Goal: Task Accomplishment & Management: Manage account settings

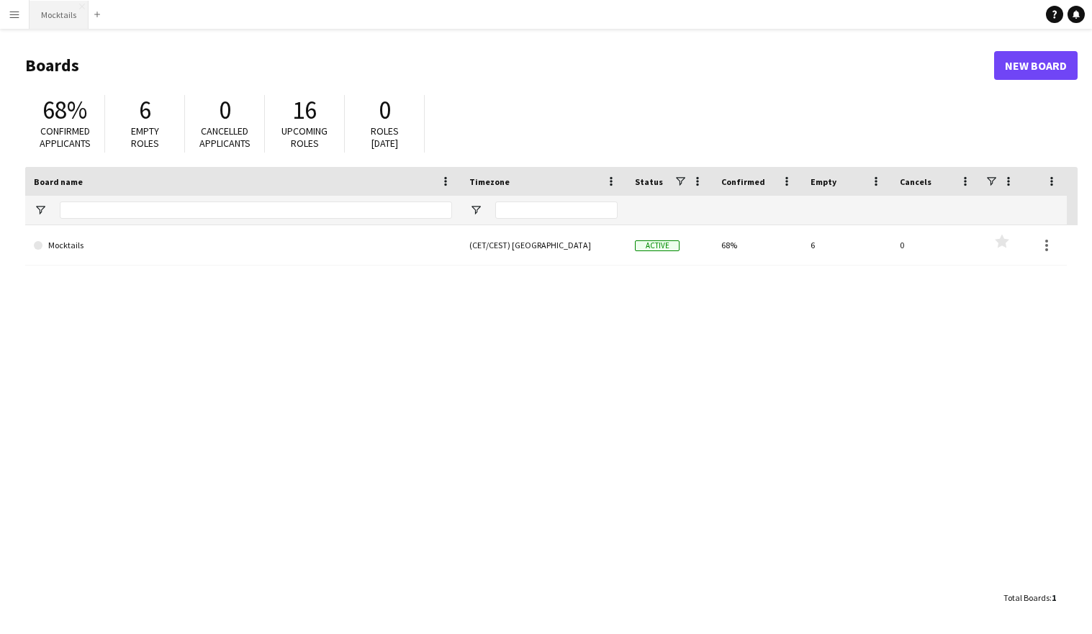
click at [48, 17] on button "Mocktails Close" at bounding box center [59, 15] width 59 height 28
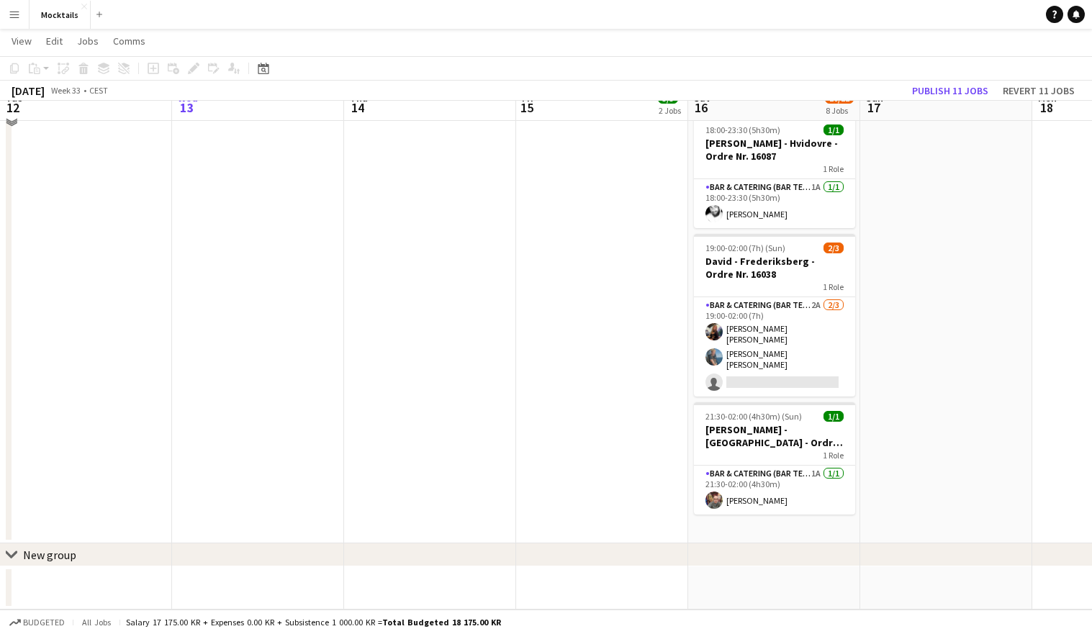
scroll to position [649, 0]
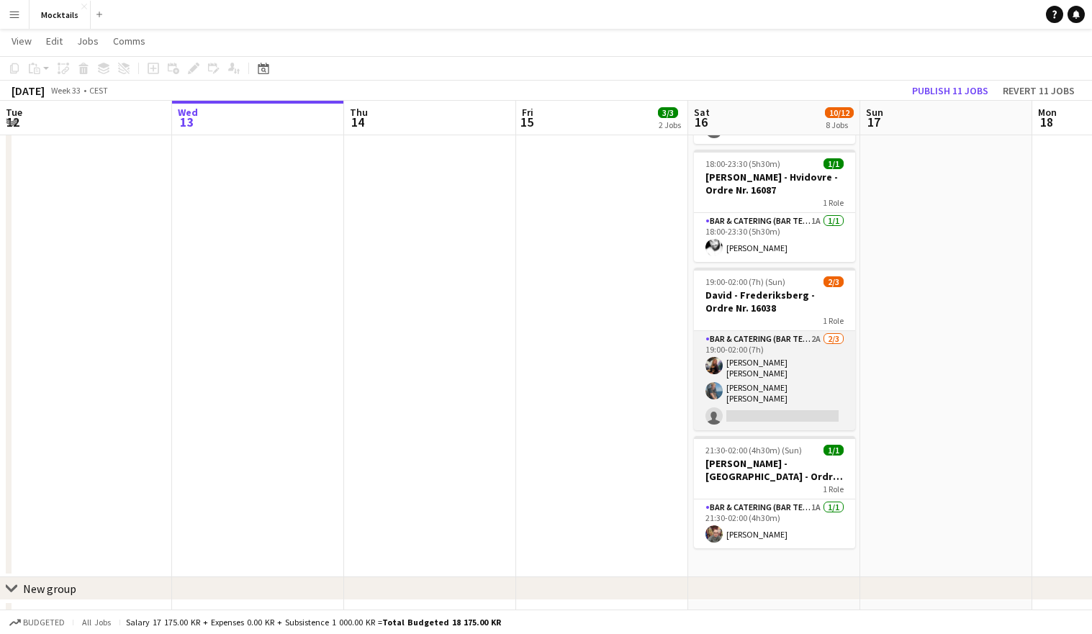
click at [775, 361] on app-card-role "Bar & Catering (Bar Tender) 2A [DATE] 19:00-02:00 (7h) [PERSON_NAME] [PERSON_NA…" at bounding box center [774, 380] width 161 height 99
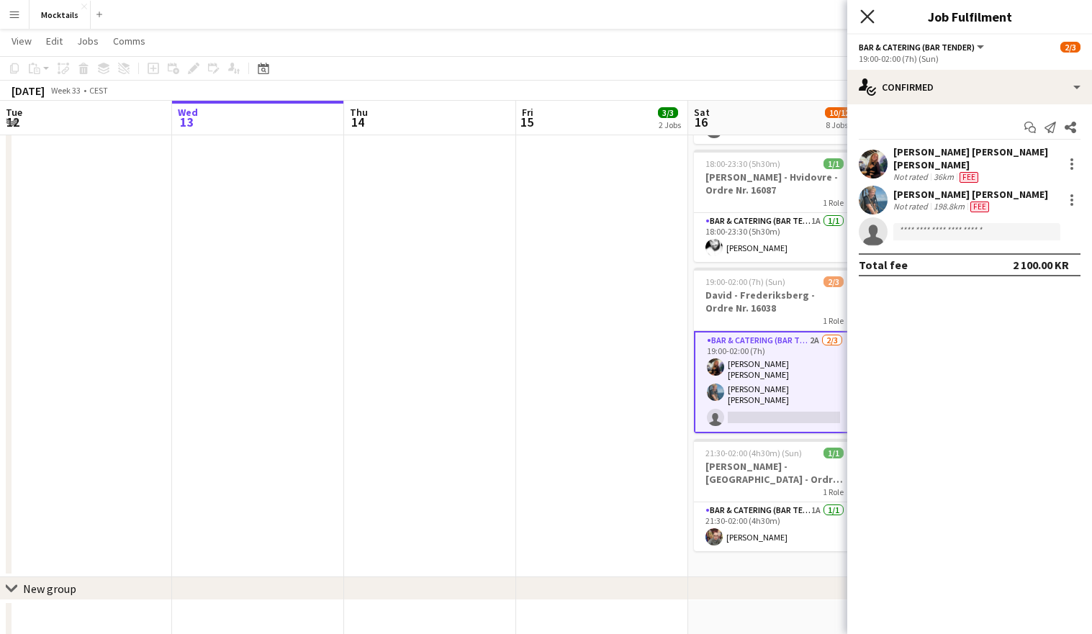
click at [872, 17] on icon "Close pop-in" at bounding box center [867, 16] width 14 height 14
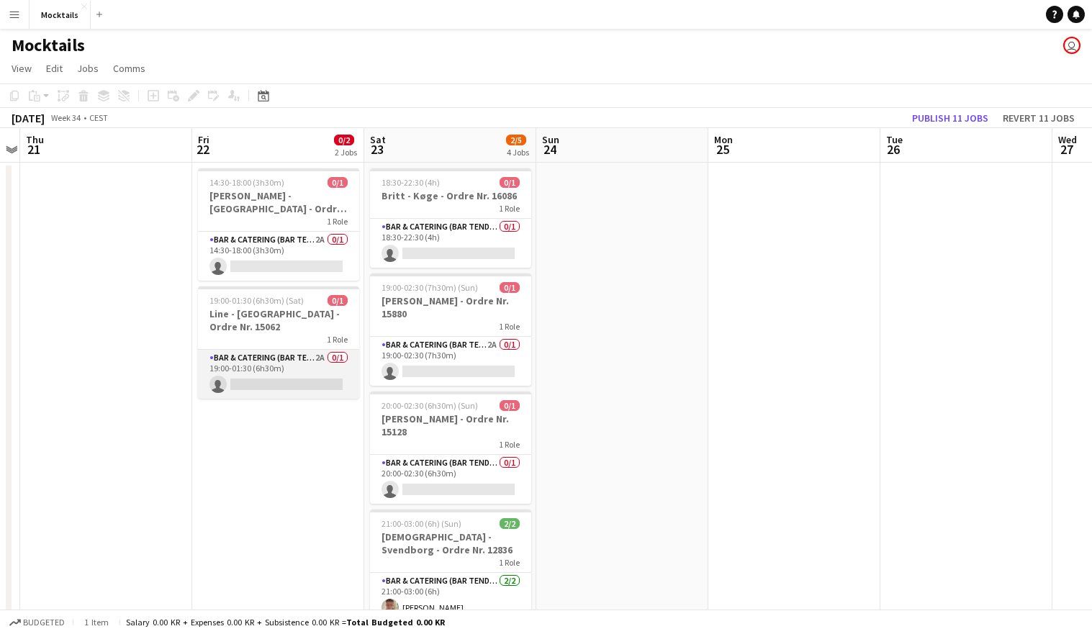
scroll to position [0, 0]
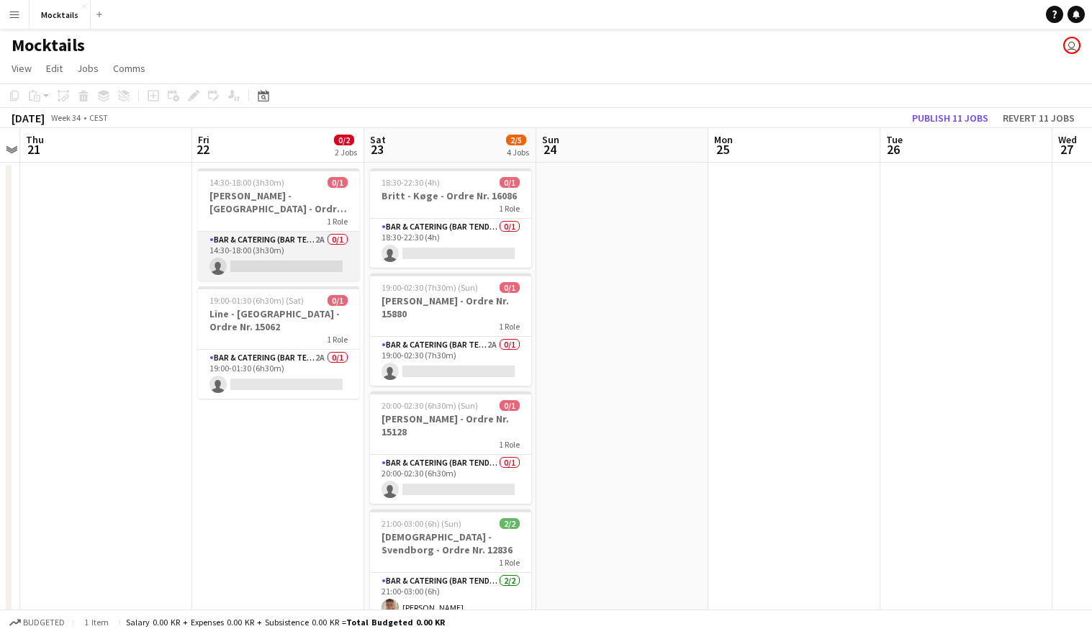
click at [273, 258] on app-card-role "Bar & Catering (Bar Tender) 2A 0/1 14:30-18:00 (3h30m) single-neutral-actions" at bounding box center [278, 256] width 161 height 49
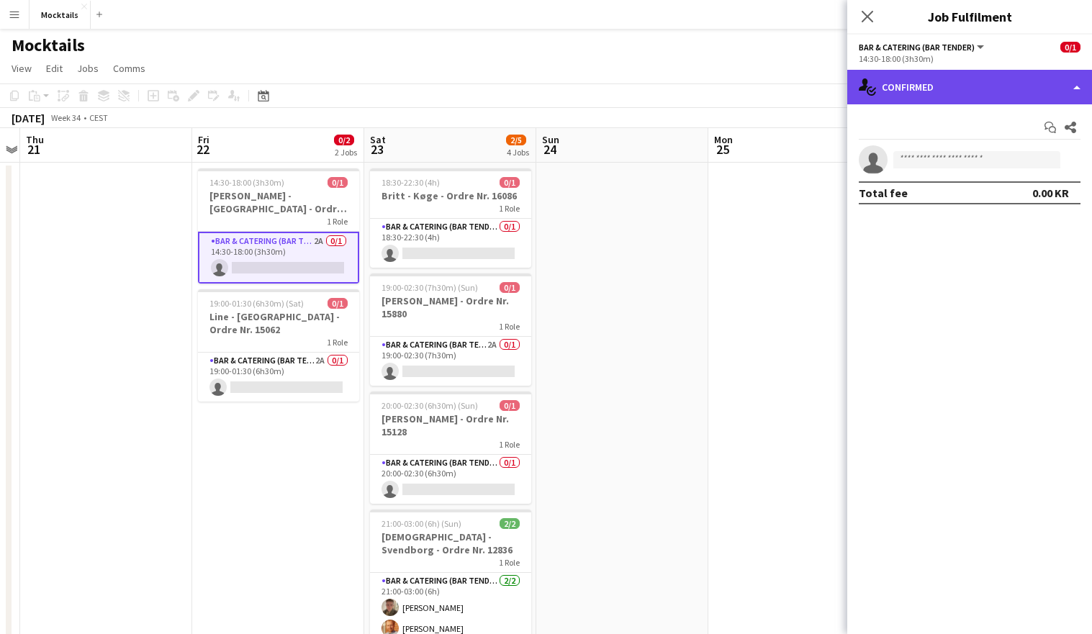
click at [886, 88] on div "single-neutral-actions-check-2 Confirmed" at bounding box center [969, 87] width 245 height 35
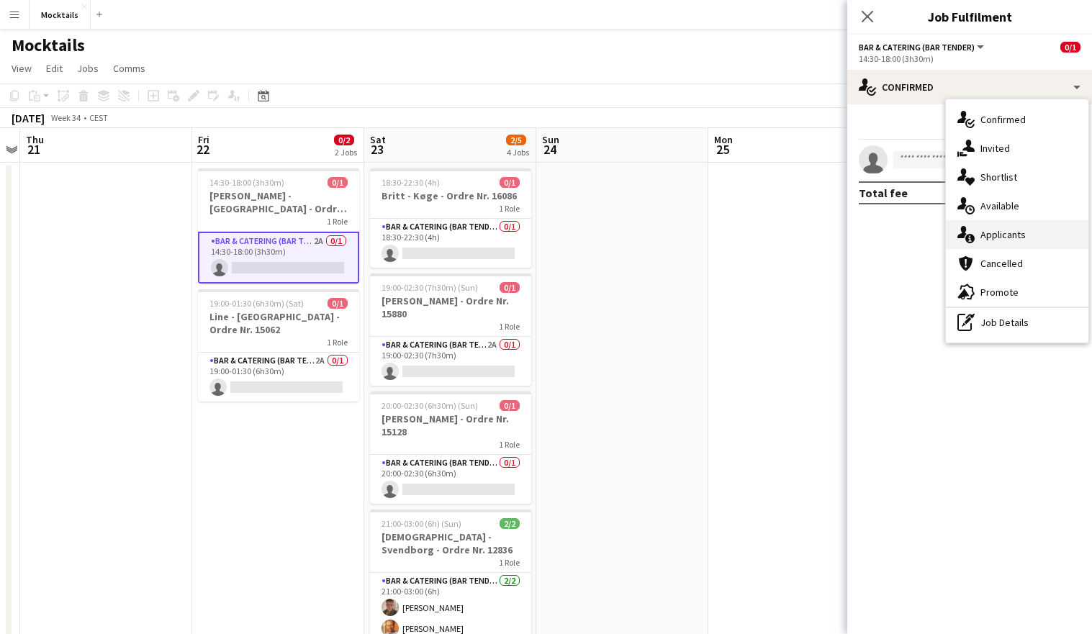
click at [990, 236] on div "single-neutral-actions-information Applicants" at bounding box center [1017, 234] width 143 height 29
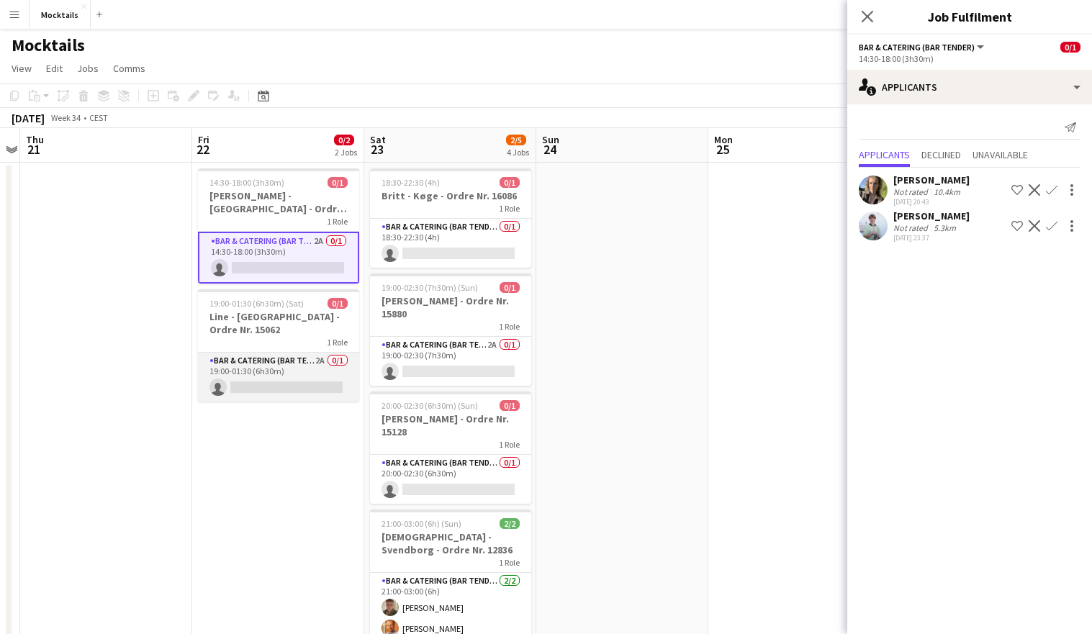
click at [270, 374] on app-card-role "Bar & Catering (Bar Tender) 2A 0/1 19:00-01:30 (6h30m) single-neutral-actions" at bounding box center [278, 377] width 161 height 49
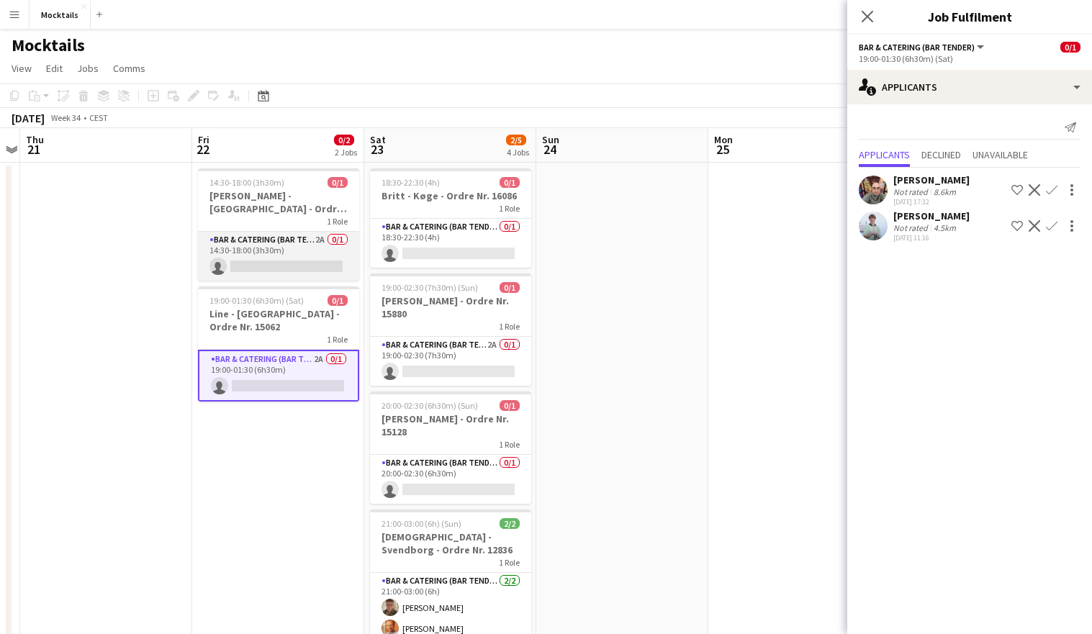
click at [293, 251] on app-card-role "Bar & Catering (Bar Tender) 2A 0/1 14:30-18:00 (3h30m) single-neutral-actions" at bounding box center [278, 256] width 161 height 49
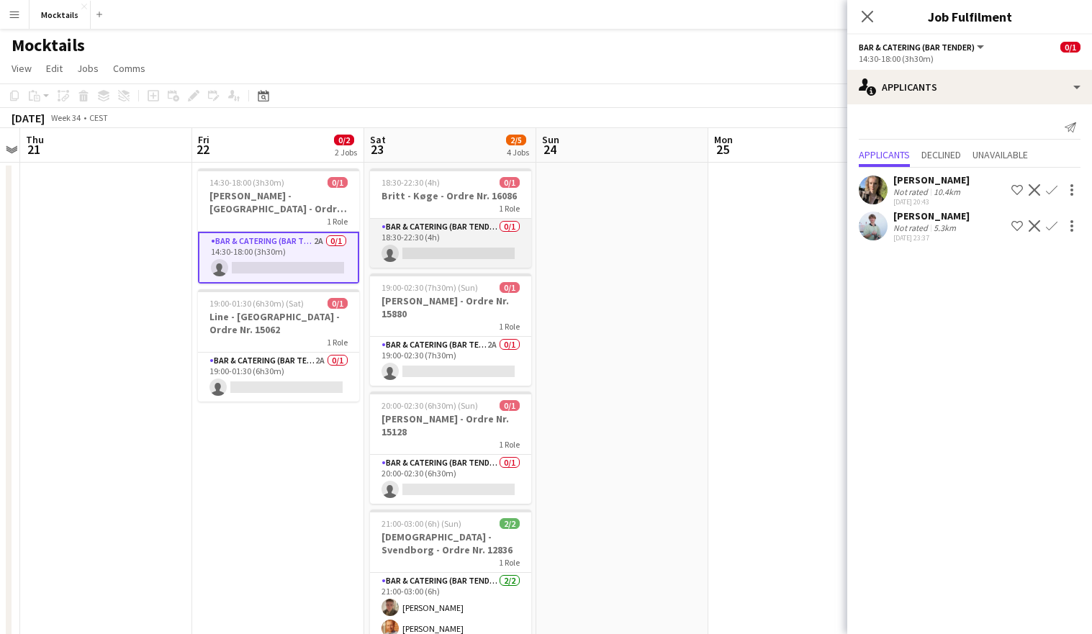
click at [439, 240] on app-card-role "Bar & Catering (Bar Tender) 0/1 18:30-22:30 (4h) single-neutral-actions" at bounding box center [450, 243] width 161 height 49
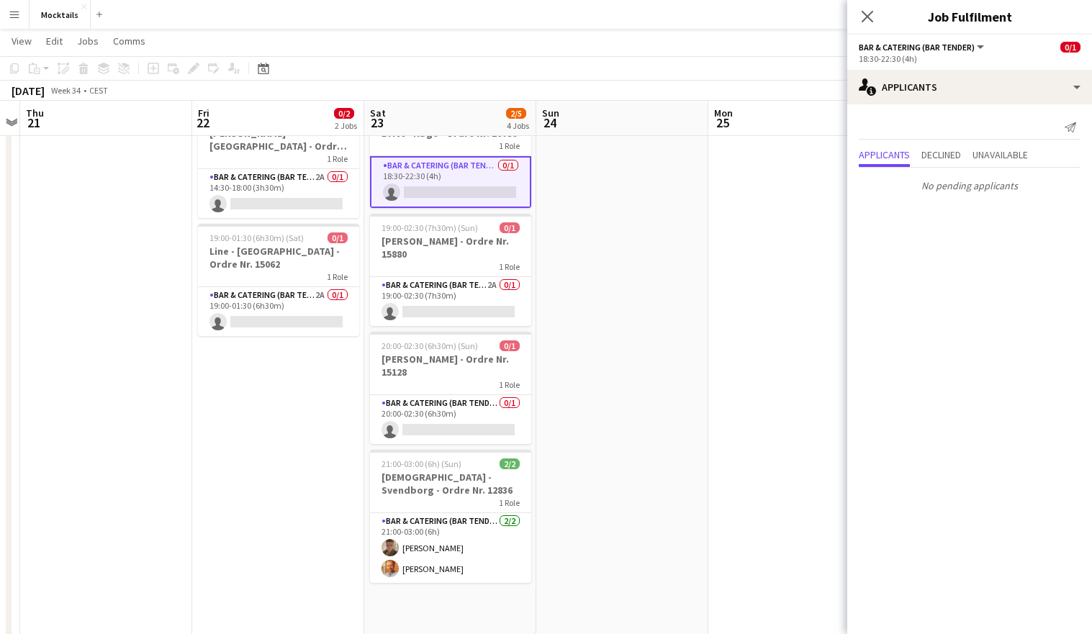
scroll to position [63, 0]
click at [474, 285] on app-card-role "Bar & Catering (Bar Tender) 2A 0/1 19:00-02:30 (7h30m) single-neutral-actions" at bounding box center [450, 300] width 161 height 49
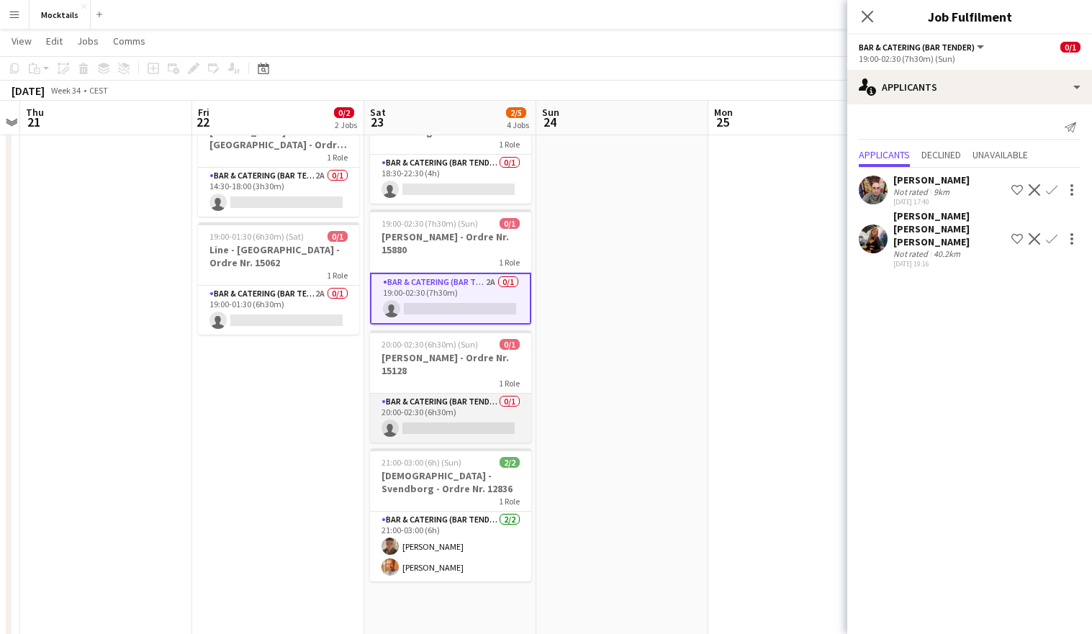
click at [461, 415] on app-card-role "Bar & Catering (Bar Tender) 0/1 20:00-02:30 (6h30m) single-neutral-actions" at bounding box center [450, 418] width 161 height 49
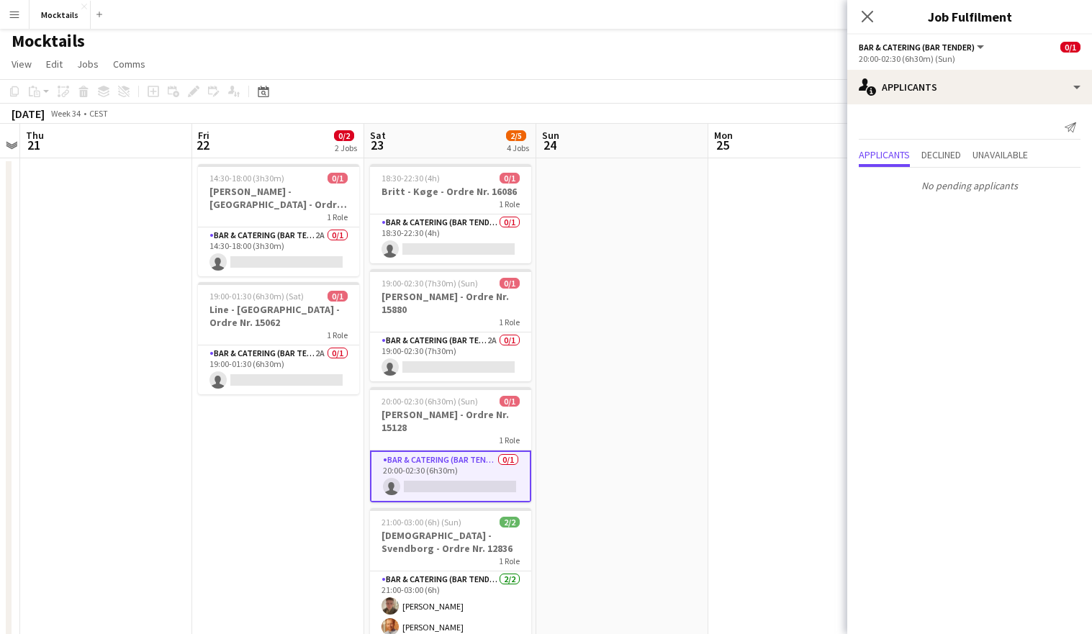
scroll to position [0, 0]
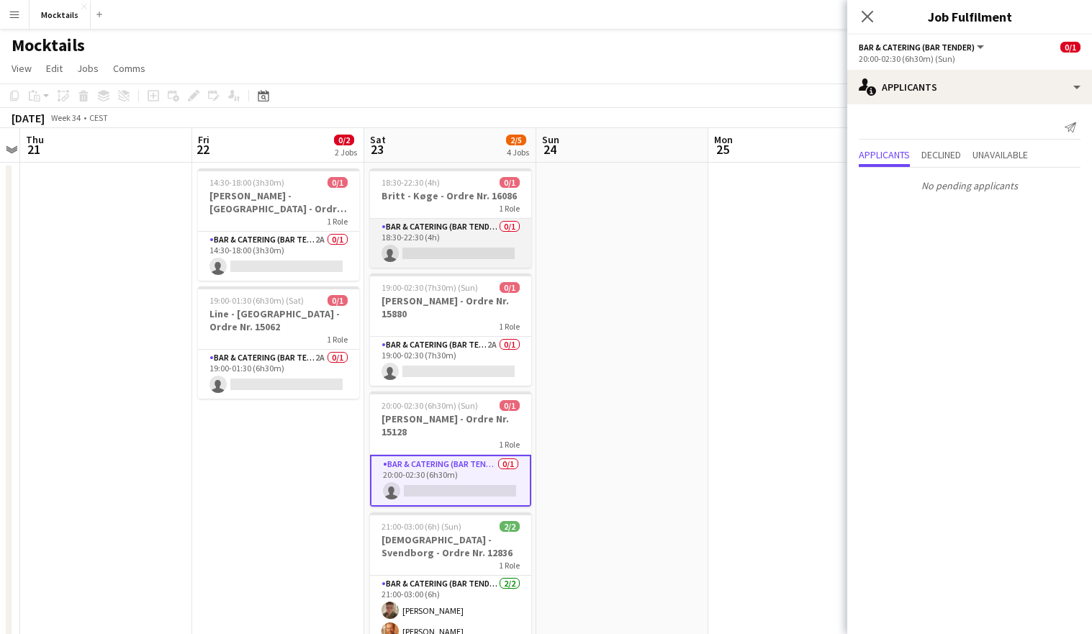
click at [440, 253] on app-card-role "Bar & Catering (Bar Tender) 0/1 18:30-22:30 (4h) single-neutral-actions" at bounding box center [450, 243] width 161 height 49
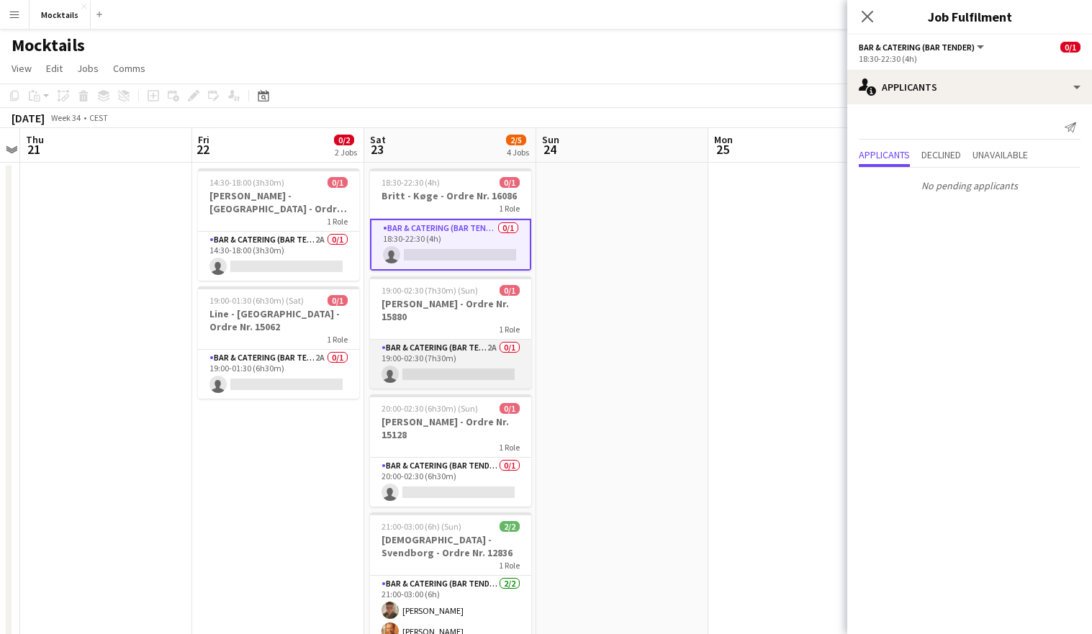
click at [443, 356] on app-card-role "Bar & Catering (Bar Tender) 2A 0/1 19:00-02:30 (7h30m) single-neutral-actions" at bounding box center [450, 364] width 161 height 49
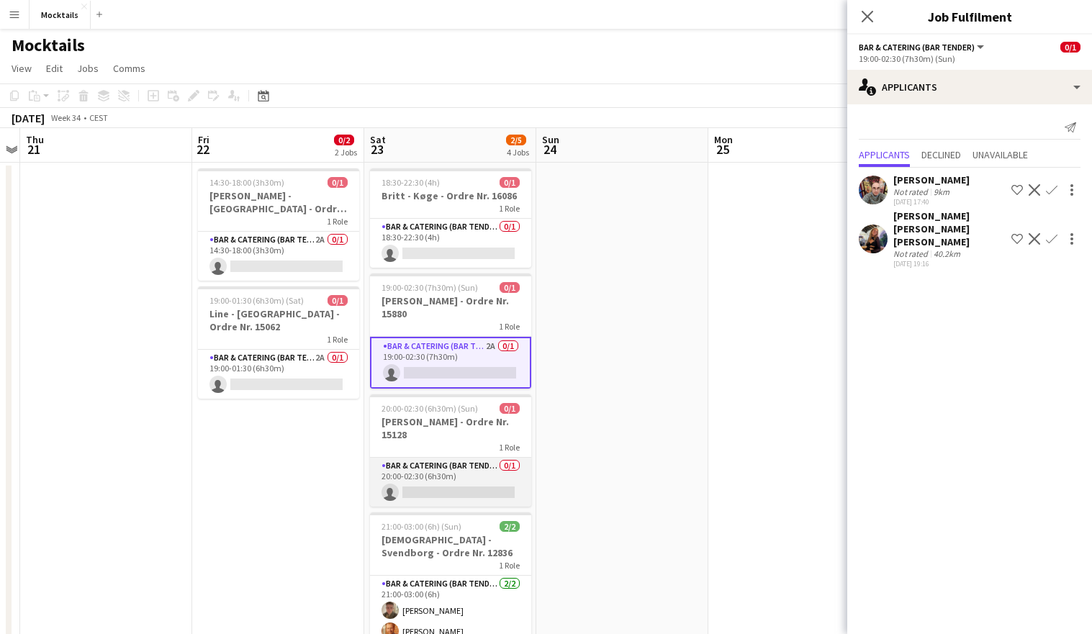
click at [484, 472] on app-card-role "Bar & Catering (Bar Tender) 0/1 20:00-02:30 (6h30m) single-neutral-actions" at bounding box center [450, 482] width 161 height 49
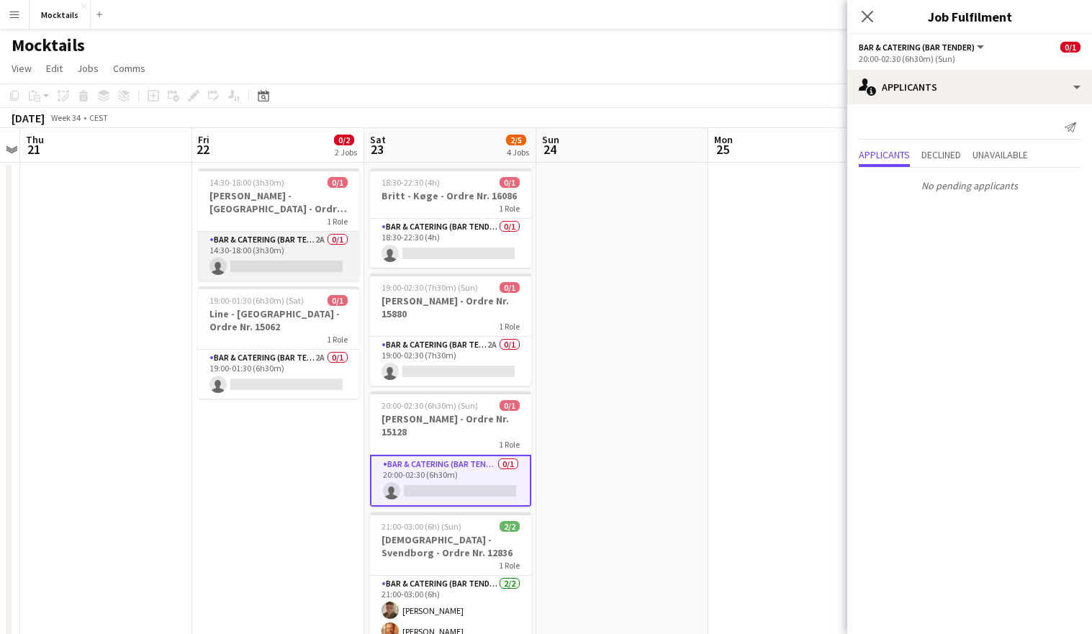
click at [292, 254] on app-card-role "Bar & Catering (Bar Tender) 2A 0/1 14:30-18:00 (3h30m) single-neutral-actions" at bounding box center [278, 256] width 161 height 49
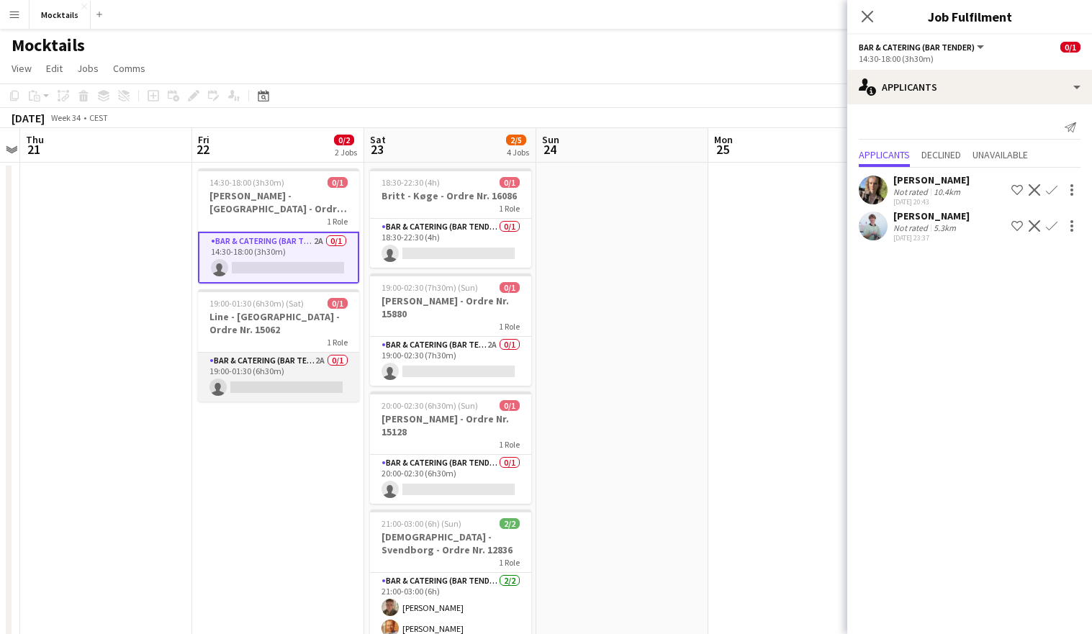
click at [304, 378] on app-card-role "Bar & Catering (Bar Tender) 2A 0/1 19:00-01:30 (6h30m) single-neutral-actions" at bounding box center [278, 377] width 161 height 49
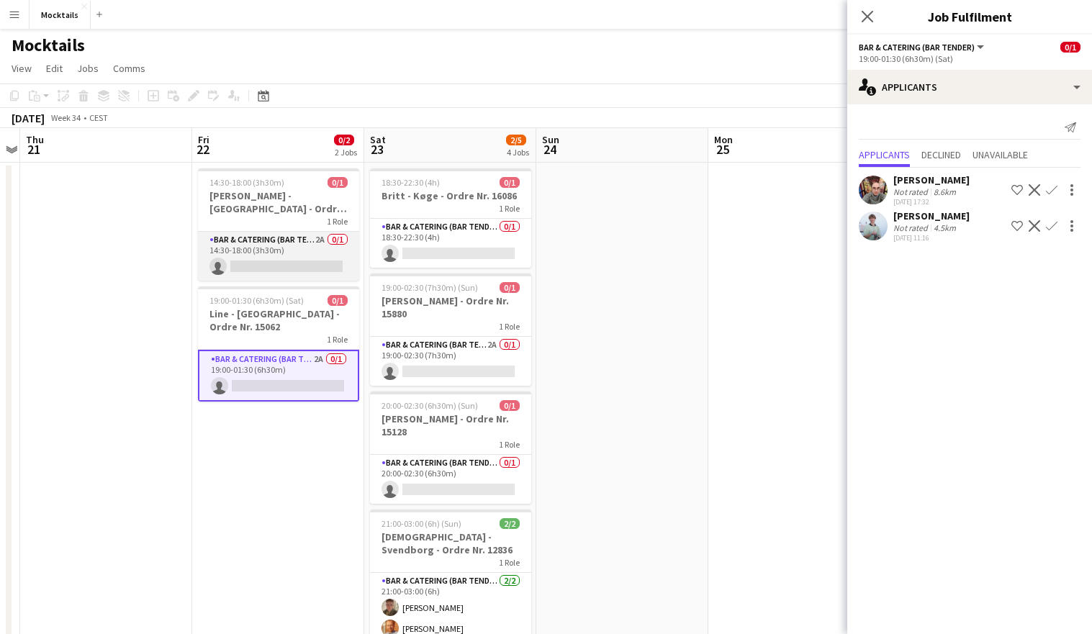
click at [301, 250] on app-card-role "Bar & Catering (Bar Tender) 2A 0/1 14:30-18:00 (3h30m) single-neutral-actions" at bounding box center [278, 256] width 161 height 49
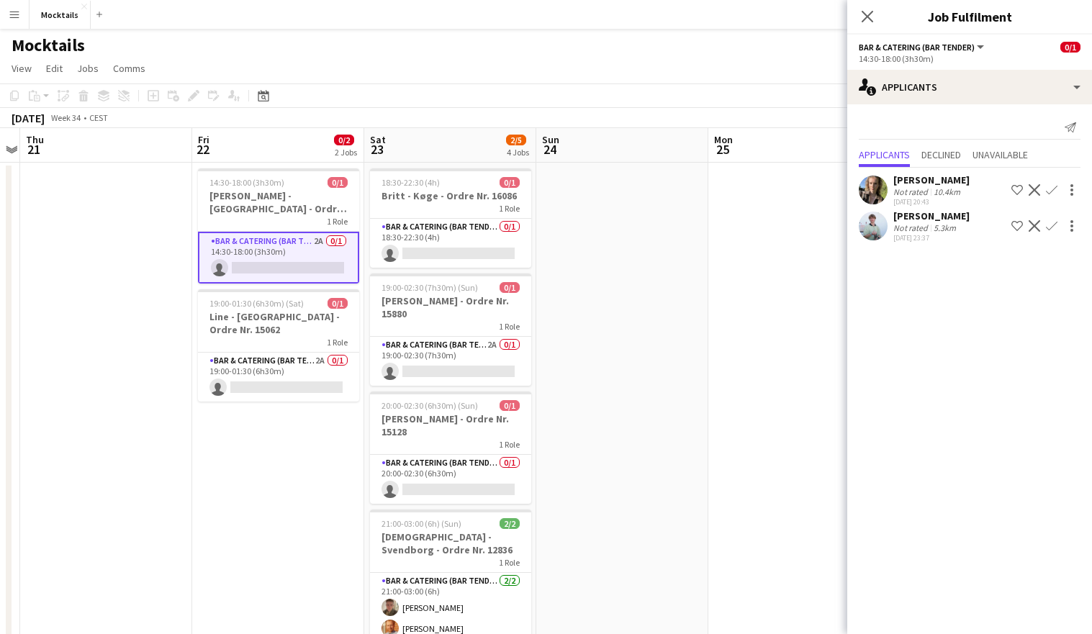
click at [1051, 225] on app-icon "Confirm" at bounding box center [1052, 226] width 12 height 12
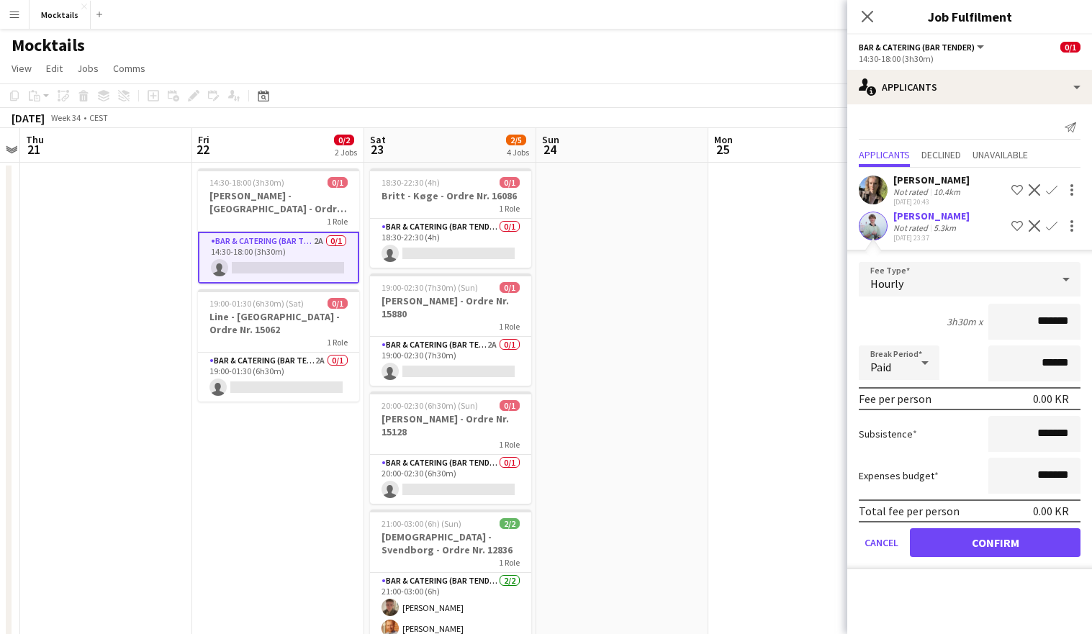
click at [1038, 321] on input "*******" at bounding box center [1034, 322] width 92 height 36
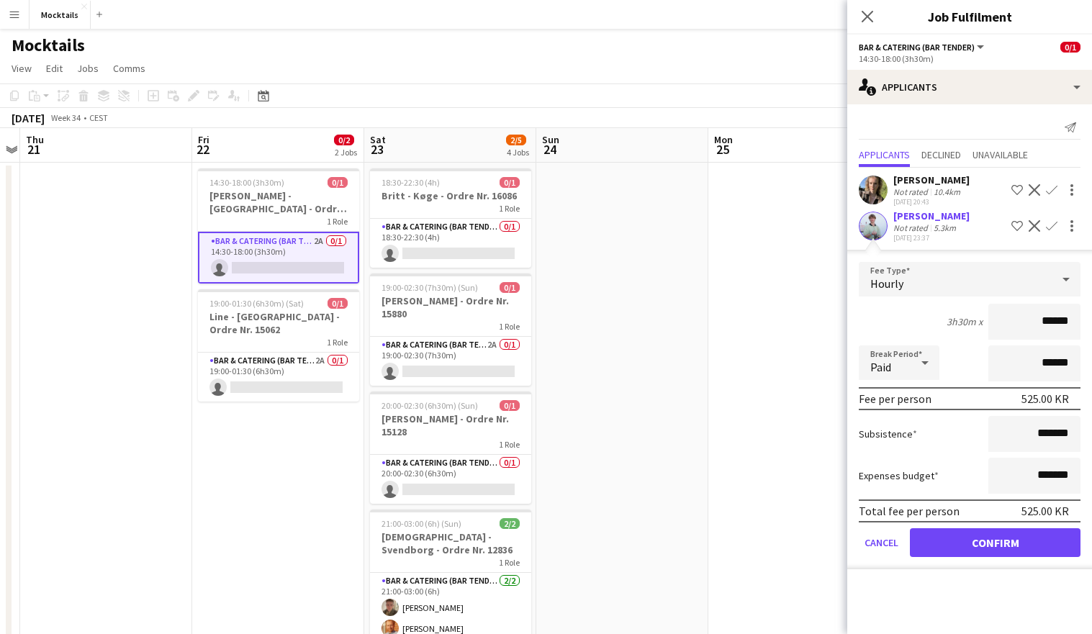
type input "******"
click at [996, 538] on button "Confirm" at bounding box center [995, 542] width 171 height 29
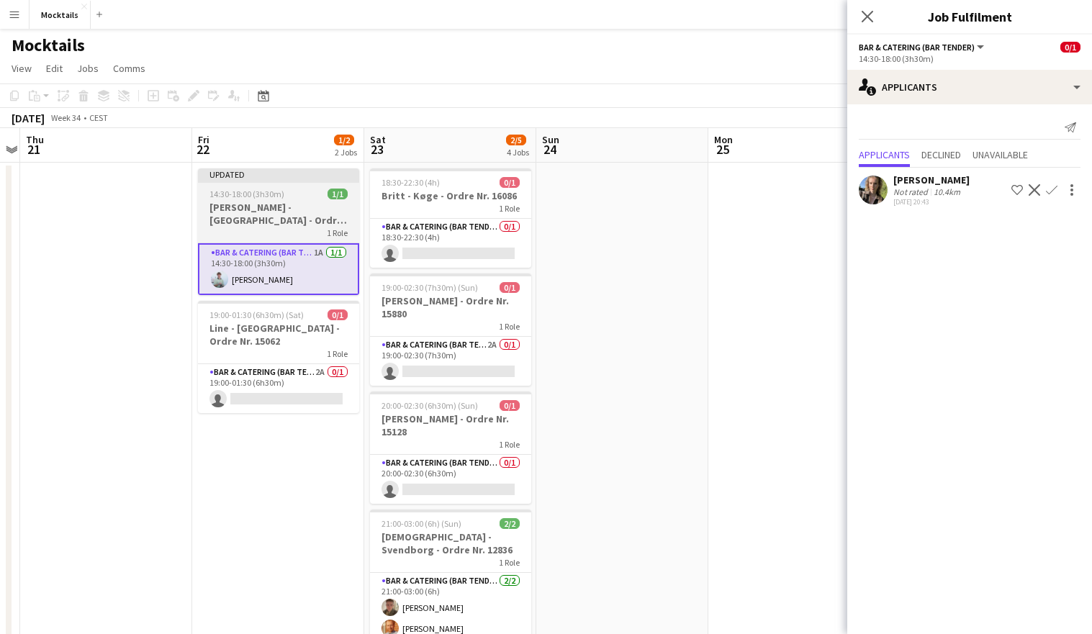
click at [254, 214] on h3 "[PERSON_NAME] - [GEOGRAPHIC_DATA] - Ordre Nr. 15889" at bounding box center [278, 214] width 161 height 26
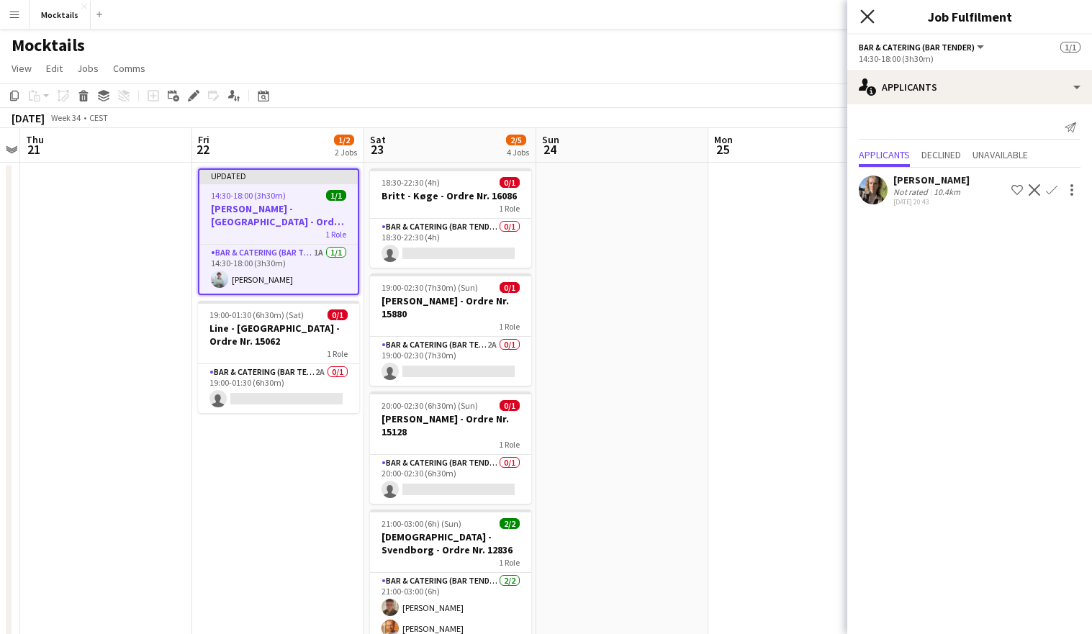
click at [868, 17] on icon at bounding box center [867, 16] width 14 height 14
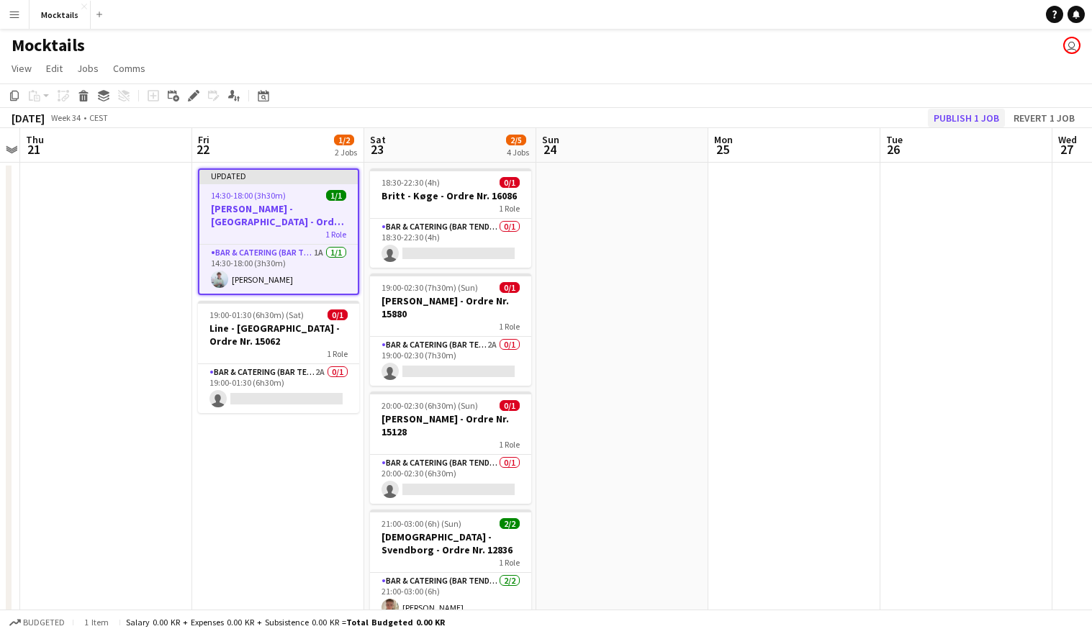
click at [981, 116] on button "Publish 1 job" at bounding box center [966, 118] width 77 height 19
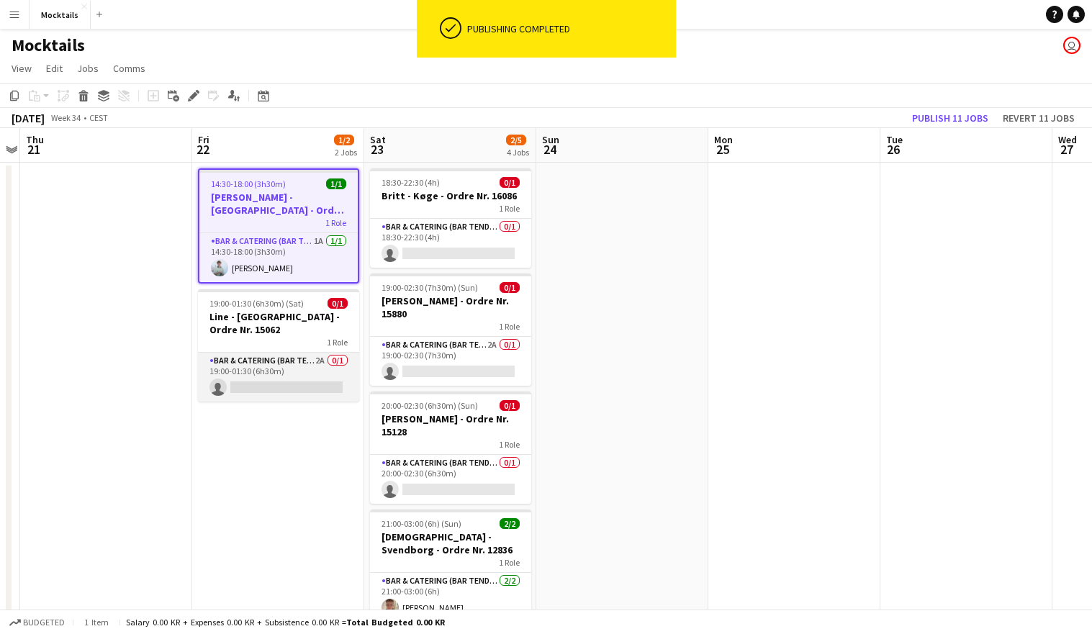
click at [268, 376] on app-card-role "Bar & Catering (Bar Tender) 2A 0/1 19:00-01:30 (6h30m) single-neutral-actions" at bounding box center [278, 377] width 161 height 49
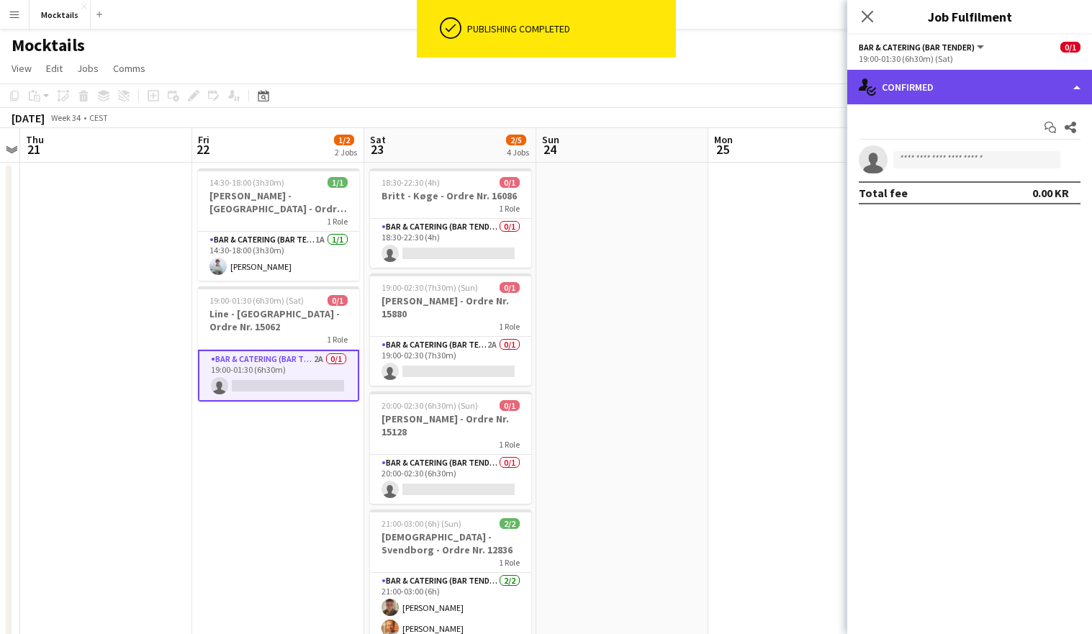
click at [979, 86] on div "single-neutral-actions-check-2 Confirmed" at bounding box center [969, 87] width 245 height 35
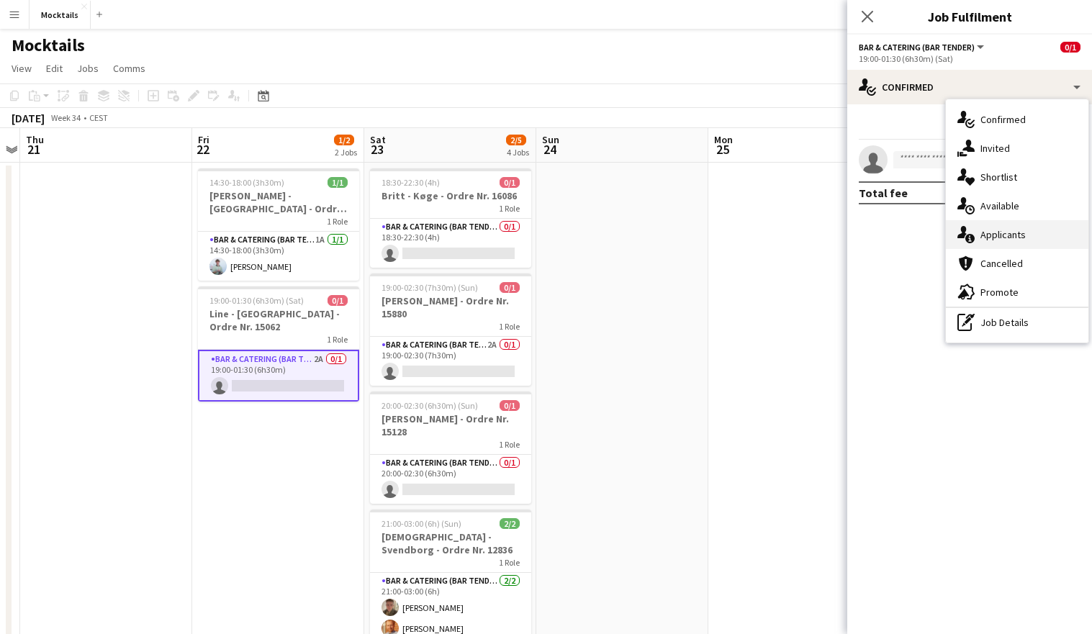
click at [1003, 230] on div "single-neutral-actions-information Applicants" at bounding box center [1017, 234] width 143 height 29
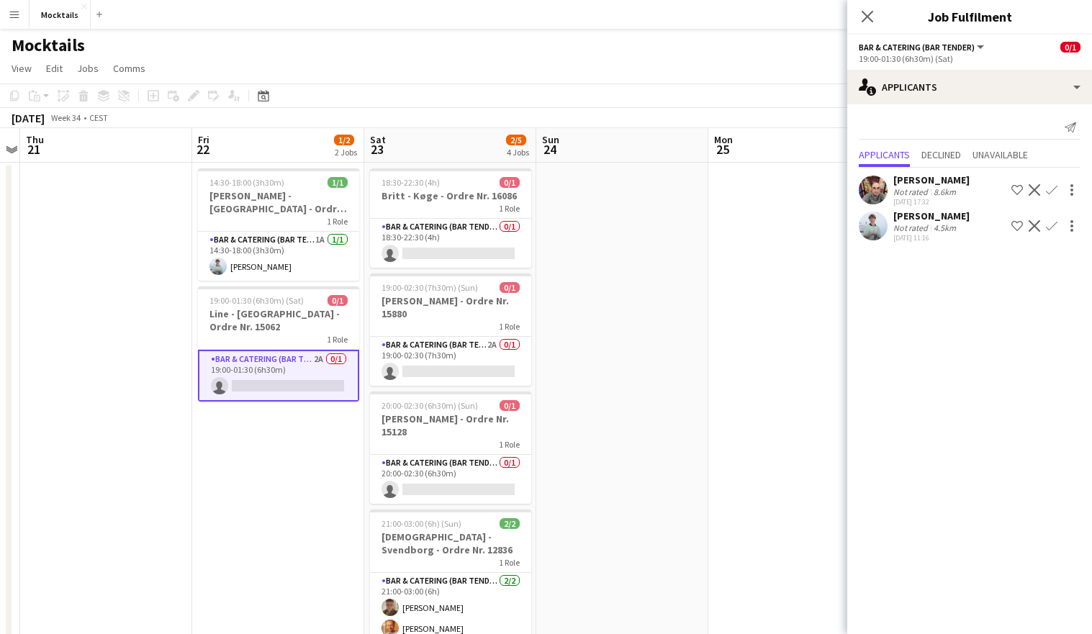
click at [1059, 225] on button "Confirm" at bounding box center [1051, 225] width 17 height 17
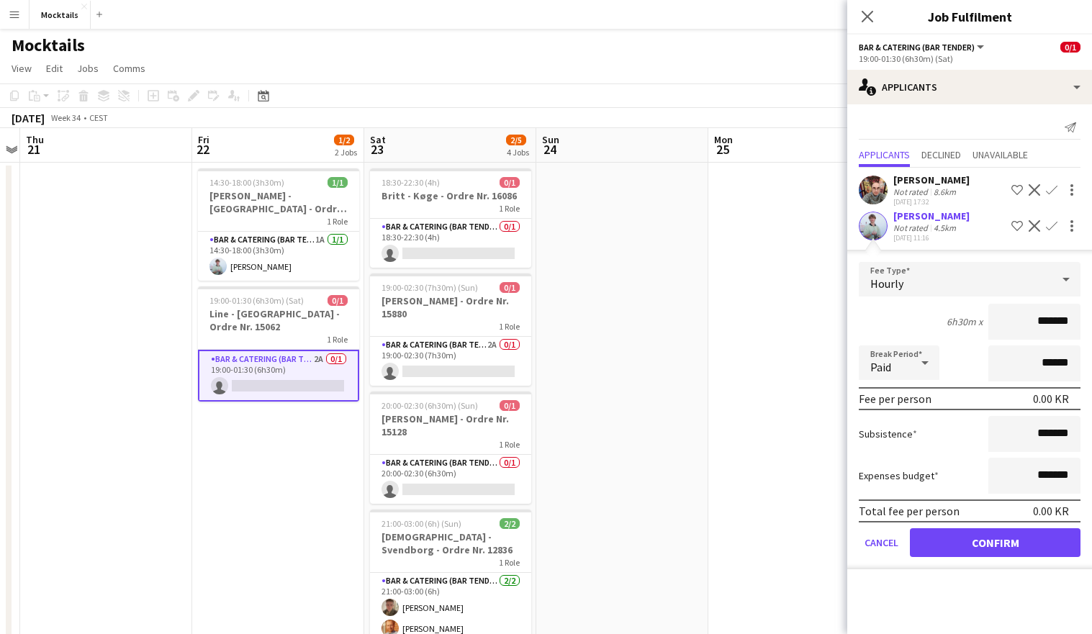
click at [1042, 325] on input "*******" at bounding box center [1034, 322] width 92 height 36
type input "******"
click at [978, 538] on button "Confirm" at bounding box center [995, 542] width 171 height 29
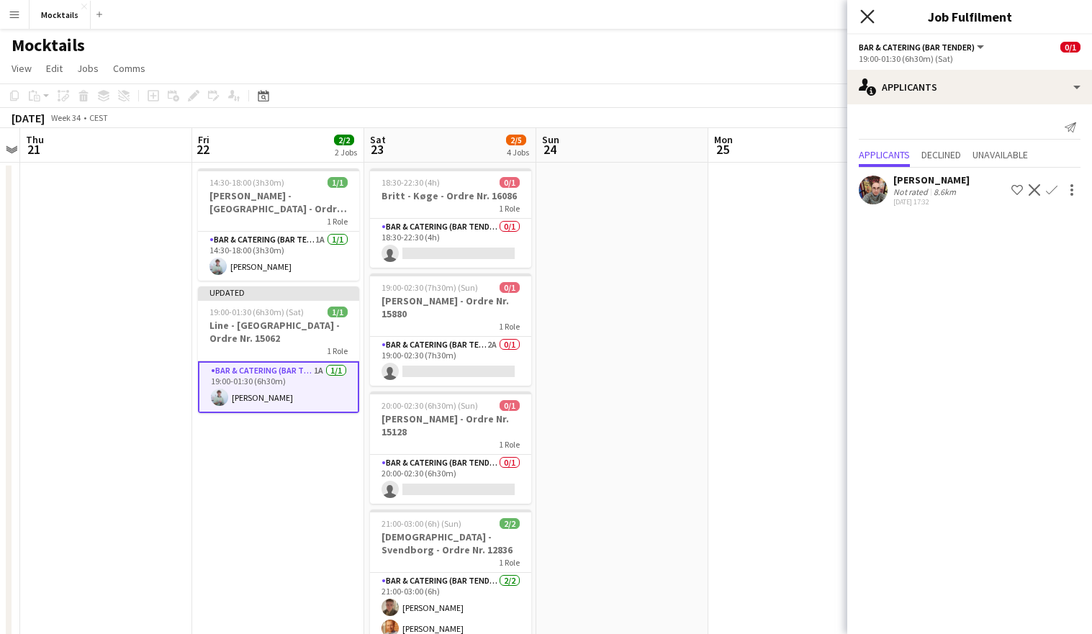
click at [867, 23] on icon "Close pop-in" at bounding box center [867, 16] width 14 height 14
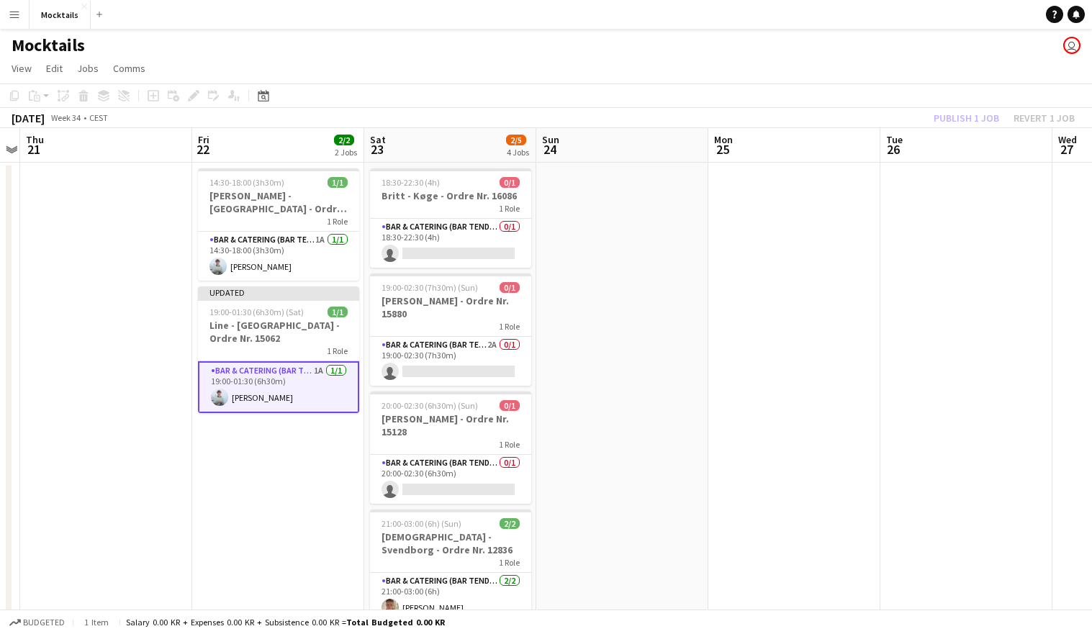
click at [302, 394] on app-card-role "Bar & Catering (Bar Tender) 1A [DATE] 19:00-01:30 (6h30m) [PERSON_NAME]" at bounding box center [278, 387] width 161 height 52
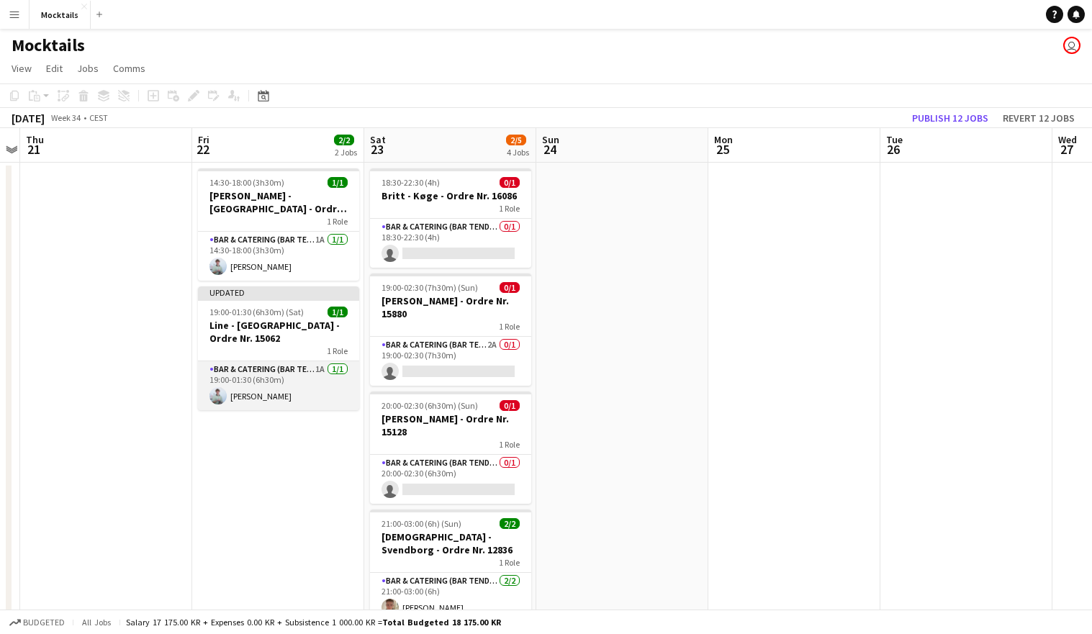
click at [305, 386] on app-card-role "Bar & Catering (Bar Tender) 1A [DATE] 19:00-01:30 (6h30m) [PERSON_NAME]" at bounding box center [278, 385] width 161 height 49
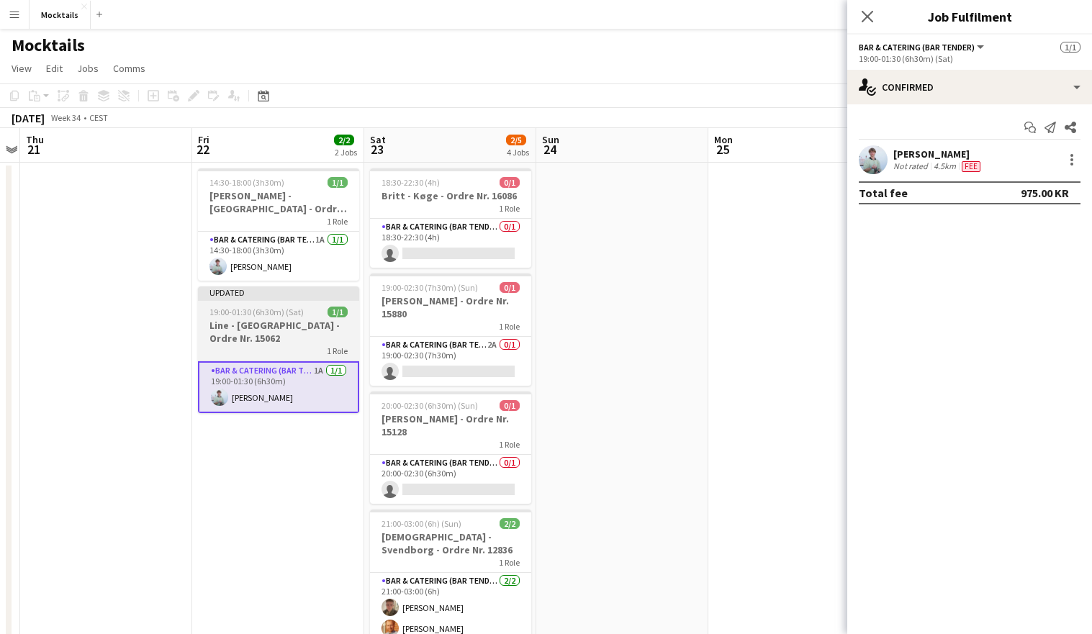
click at [277, 329] on h3 "Line - [GEOGRAPHIC_DATA] - Ordre Nr. 15062" at bounding box center [278, 332] width 161 height 26
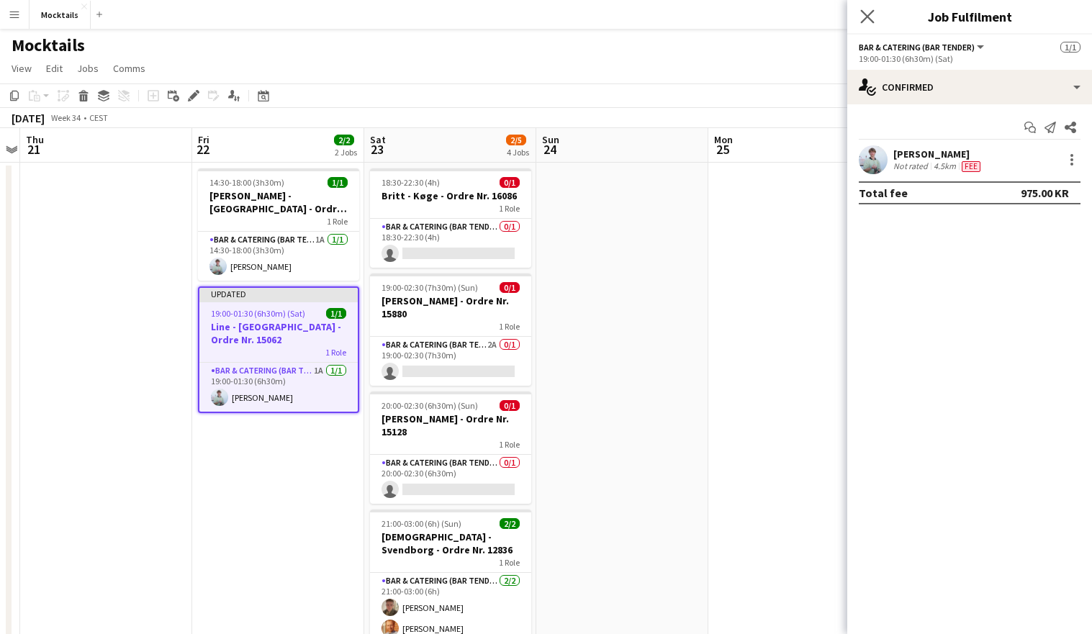
click at [875, 18] on app-icon "Close pop-in" at bounding box center [867, 16] width 21 height 21
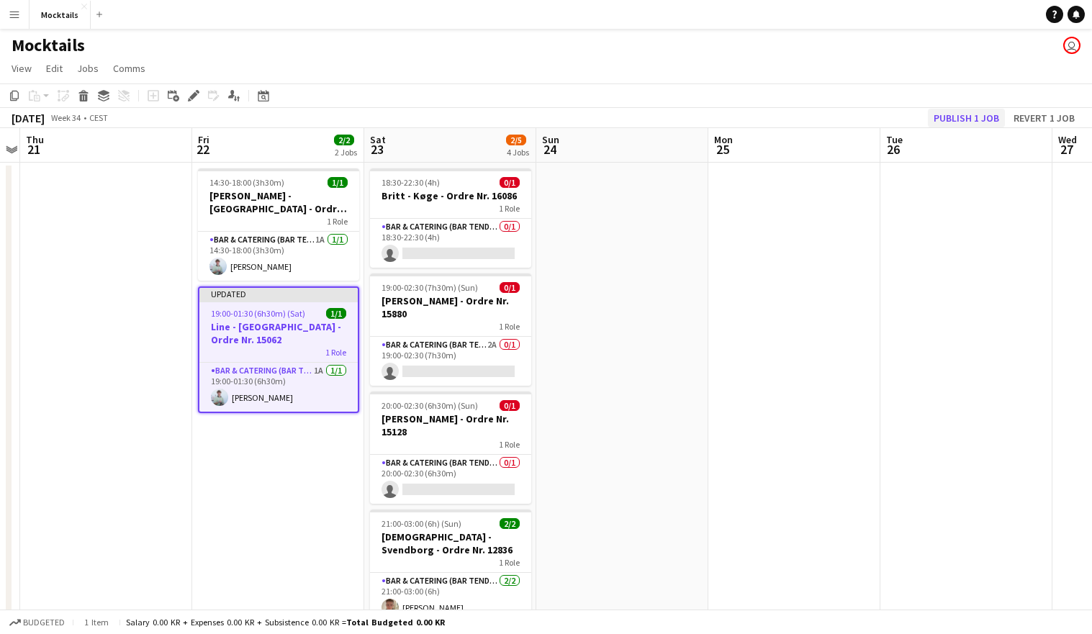
click at [985, 117] on button "Publish 1 job" at bounding box center [966, 118] width 77 height 19
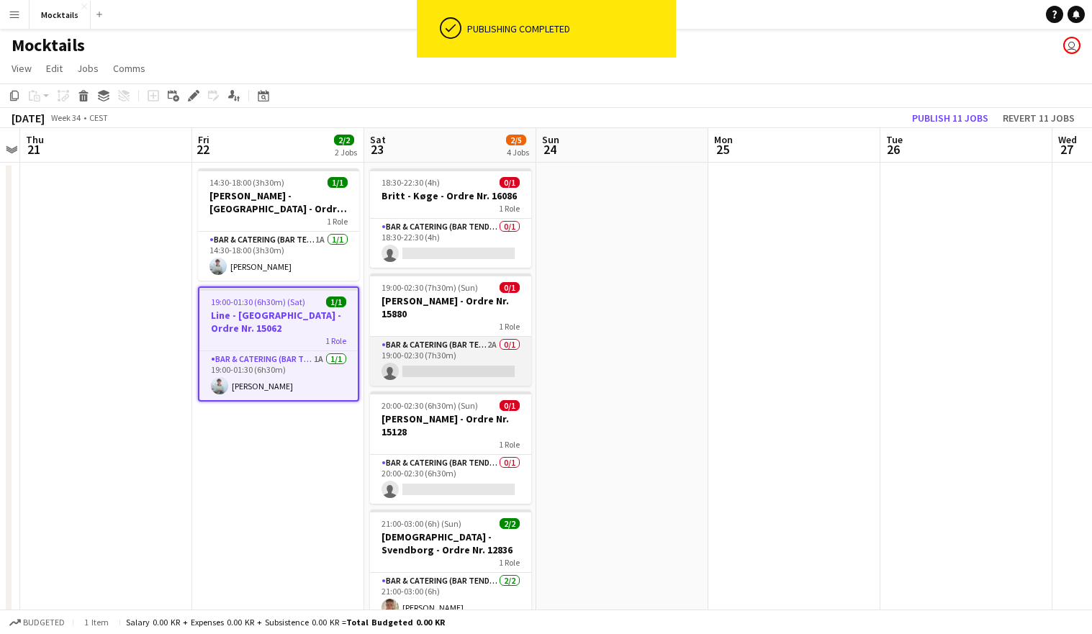
click at [469, 367] on app-card-role "Bar & Catering (Bar Tender) 2A 0/1 19:00-02:30 (7h30m) single-neutral-actions" at bounding box center [450, 361] width 161 height 49
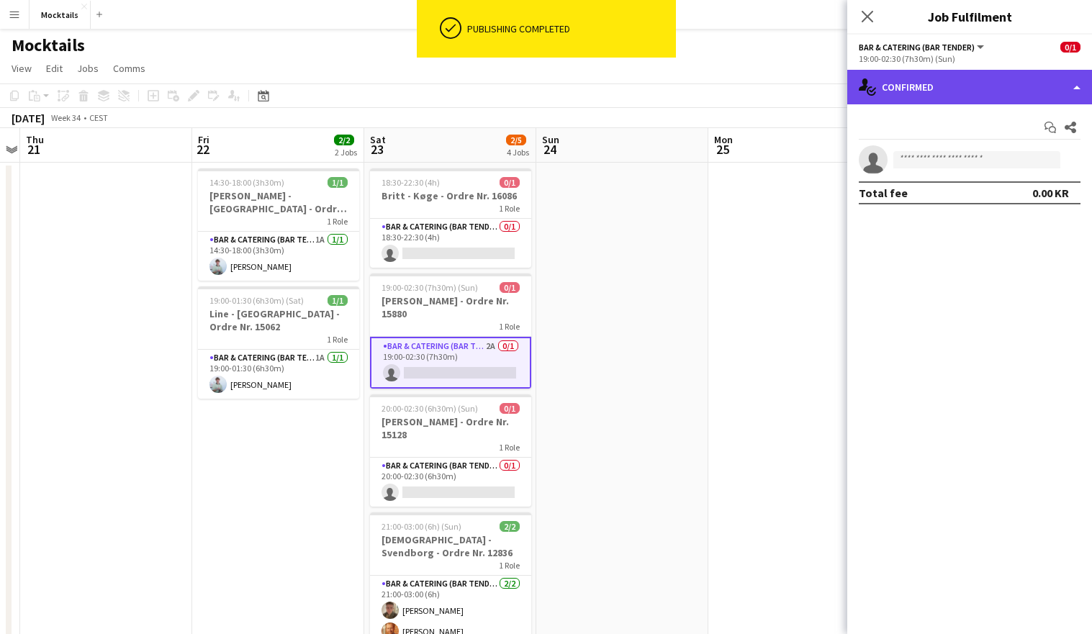
click at [957, 84] on div "single-neutral-actions-check-2 Confirmed" at bounding box center [969, 87] width 245 height 35
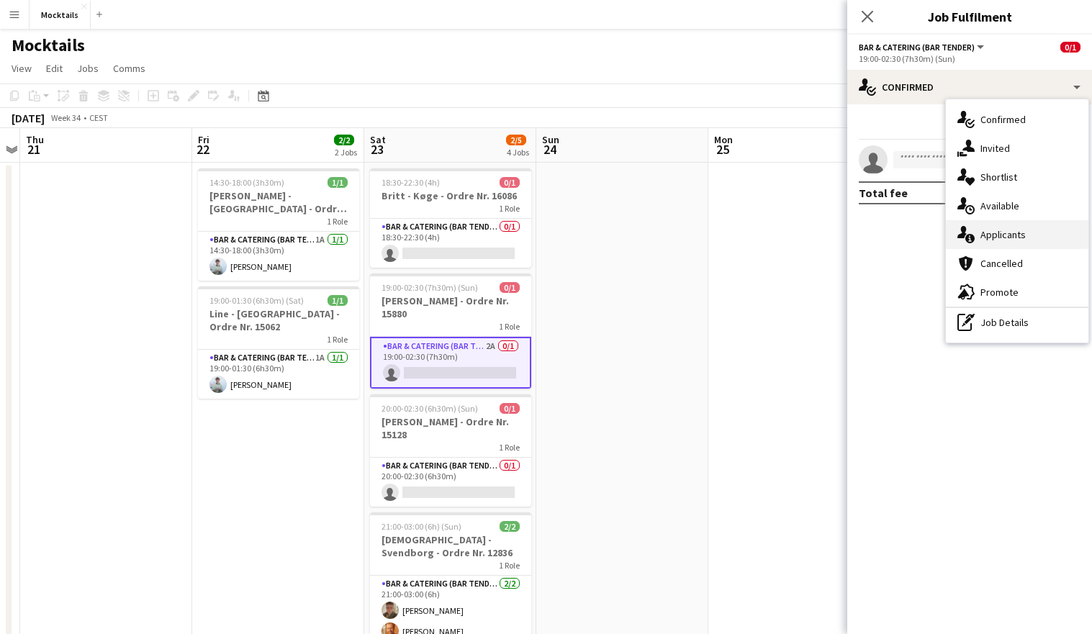
click at [1008, 238] on div "single-neutral-actions-information Applicants" at bounding box center [1017, 234] width 143 height 29
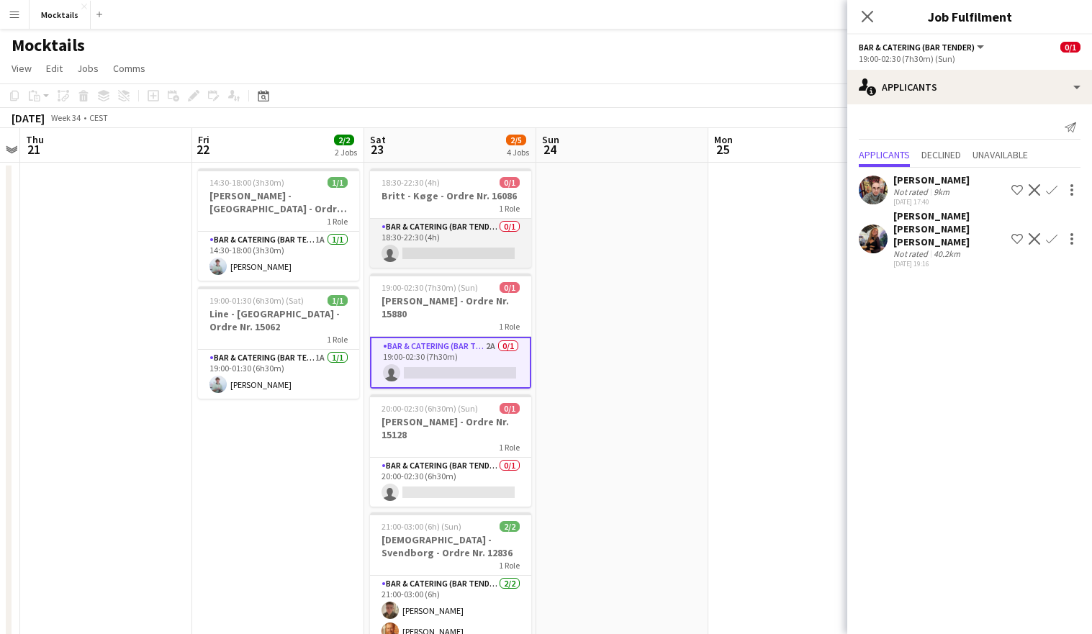
click at [441, 240] on app-card-role "Bar & Catering (Bar Tender) 0/1 18:30-22:30 (4h) single-neutral-actions" at bounding box center [450, 243] width 161 height 49
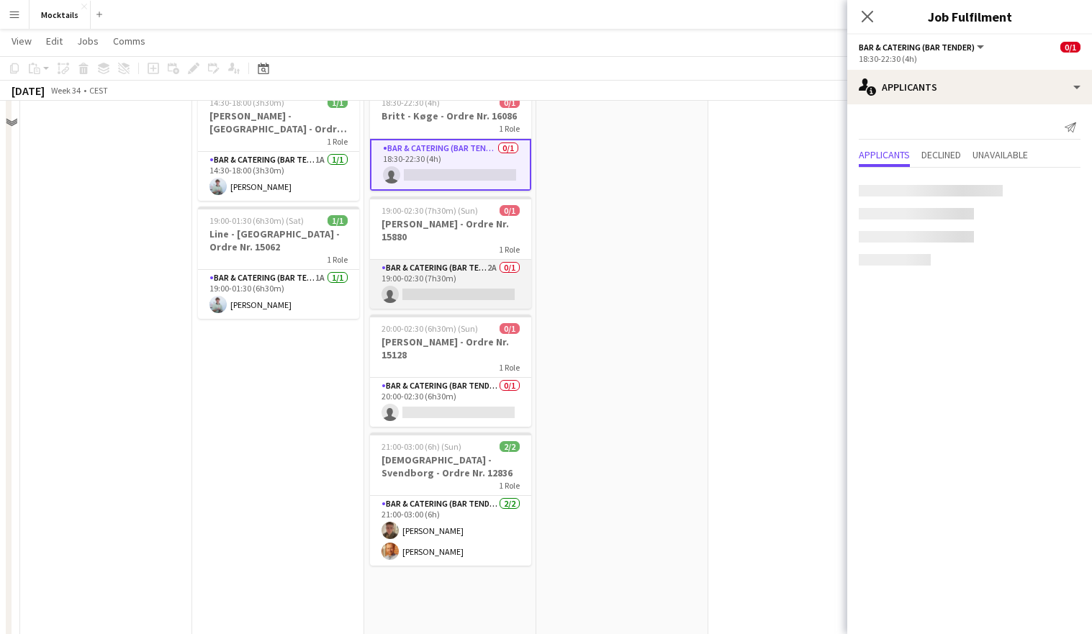
scroll to position [91, 0]
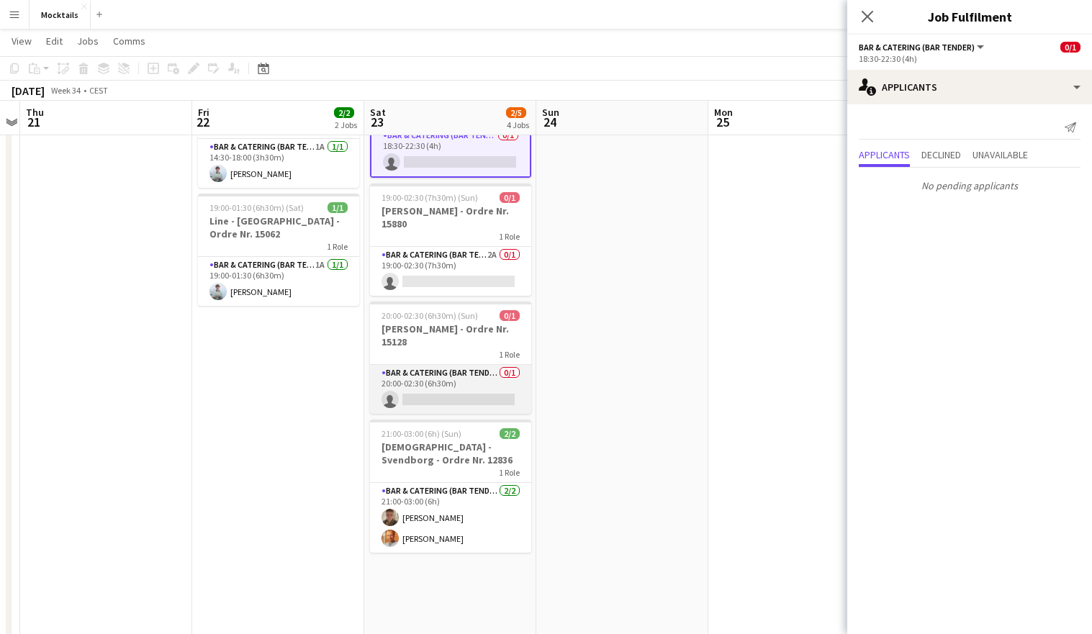
click at [463, 374] on app-card-role "Bar & Catering (Bar Tender) 0/1 20:00-02:30 (6h30m) single-neutral-actions" at bounding box center [450, 389] width 161 height 49
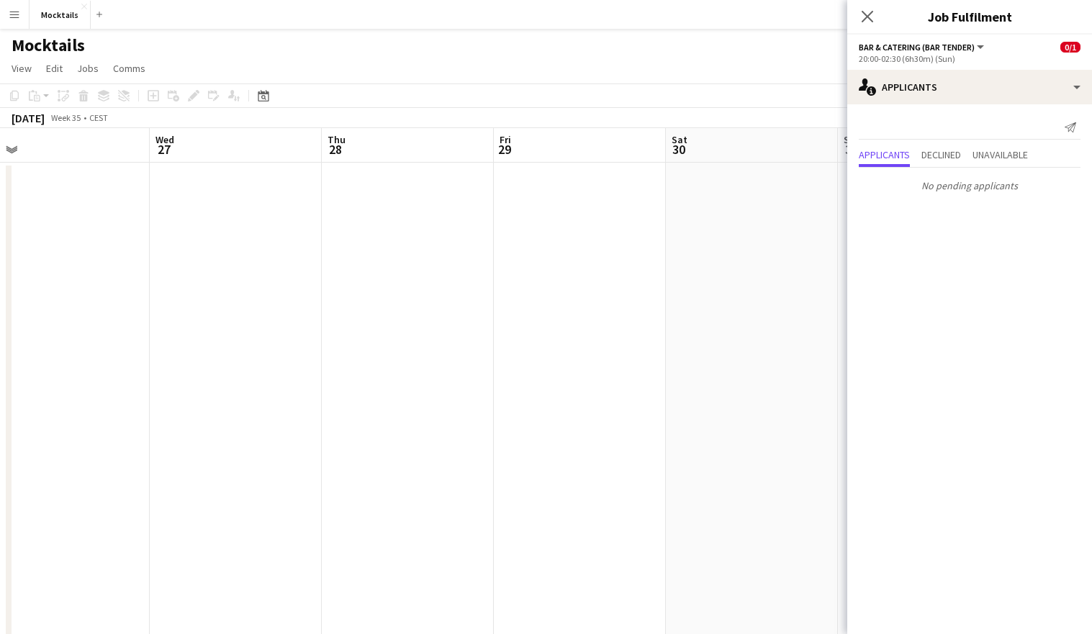
scroll to position [0, 425]
click at [870, 21] on icon "Close pop-in" at bounding box center [867, 16] width 14 height 14
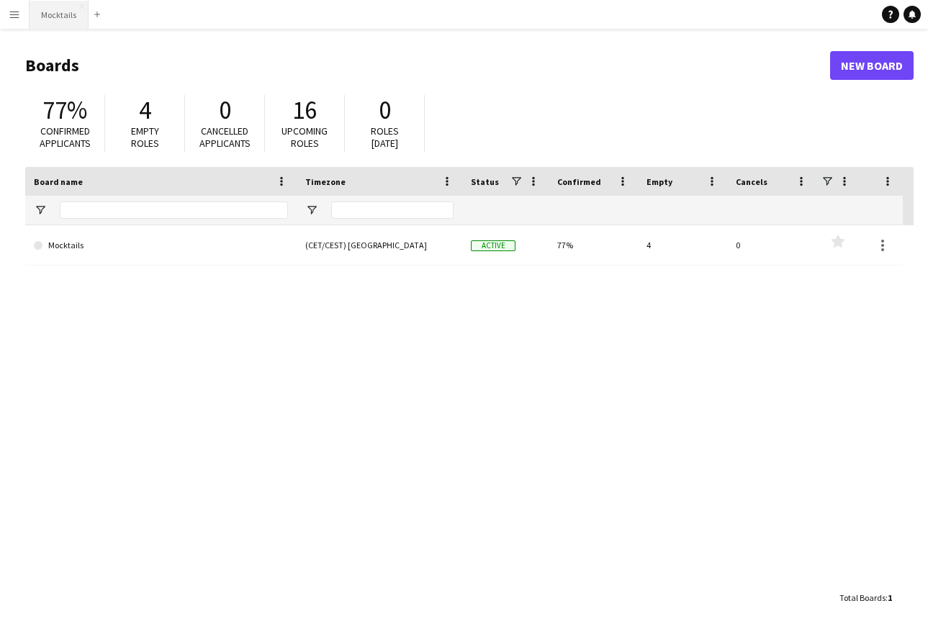
click at [53, 19] on button "Mocktails Close" at bounding box center [59, 15] width 59 height 28
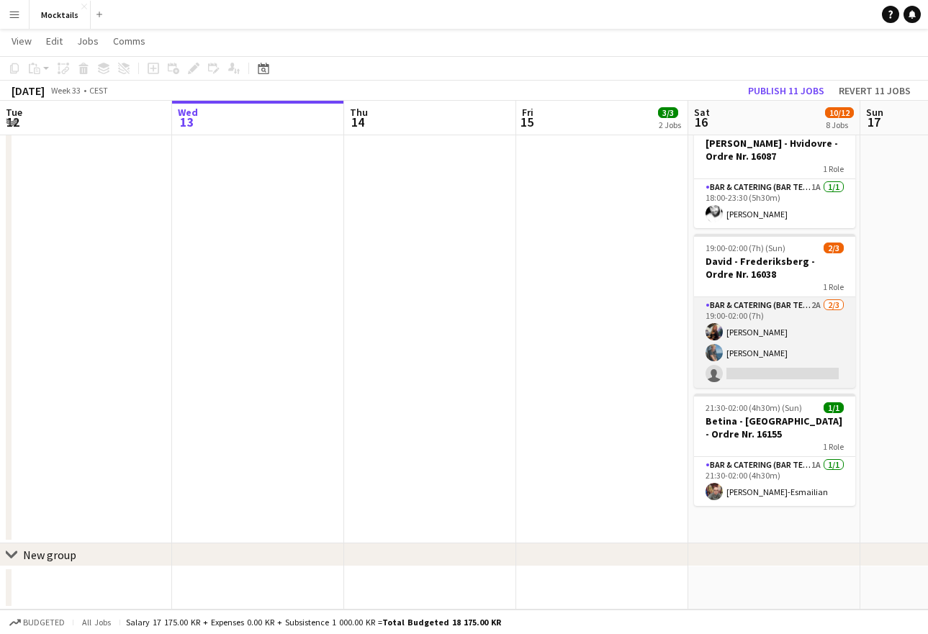
scroll to position [683, 0]
click at [789, 376] on app-card-role "Bar & Catering (Bar Tender) 2A [DATE] 19:00-02:00 (7h) [PERSON_NAME] [PERSON_NA…" at bounding box center [774, 342] width 161 height 91
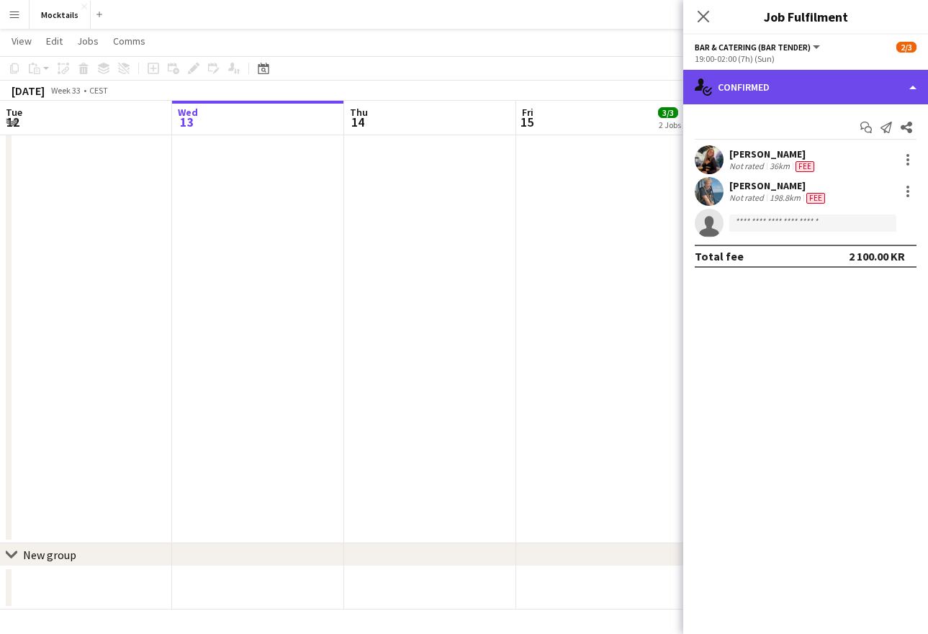
click at [801, 89] on div "single-neutral-actions-check-2 Confirmed" at bounding box center [805, 87] width 245 height 35
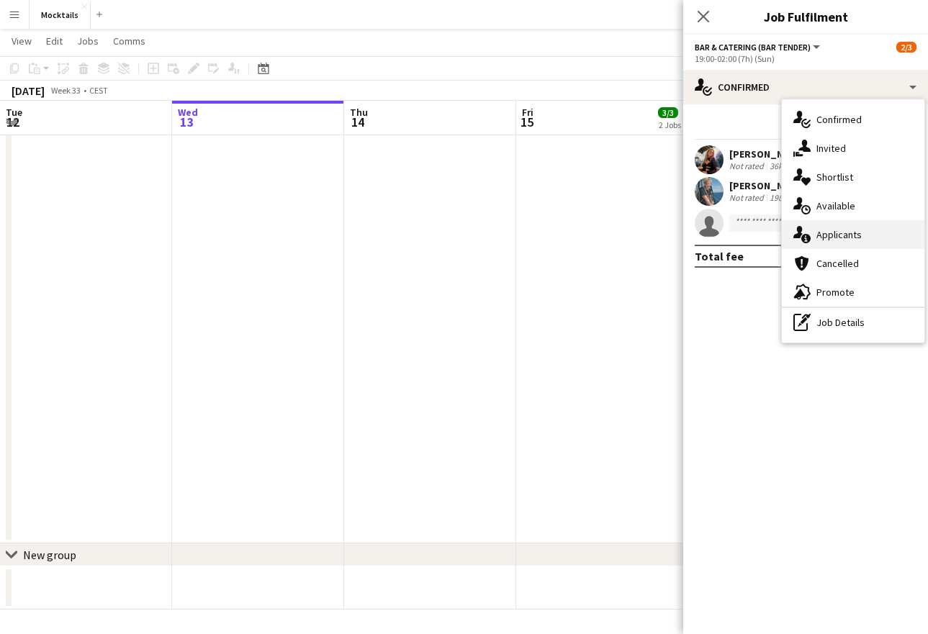
click at [857, 238] on div "single-neutral-actions-information Applicants" at bounding box center [853, 234] width 143 height 29
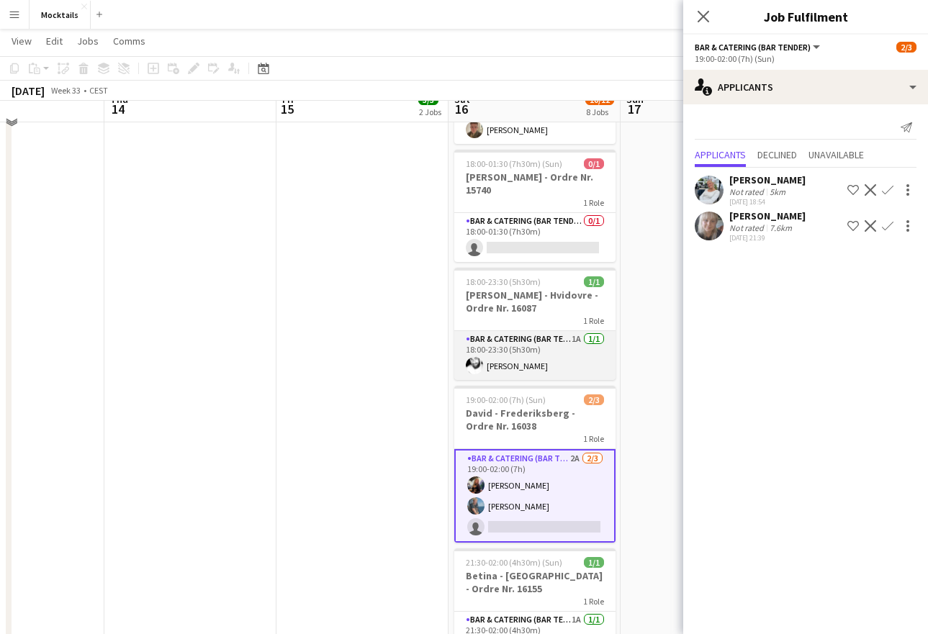
scroll to position [497, 0]
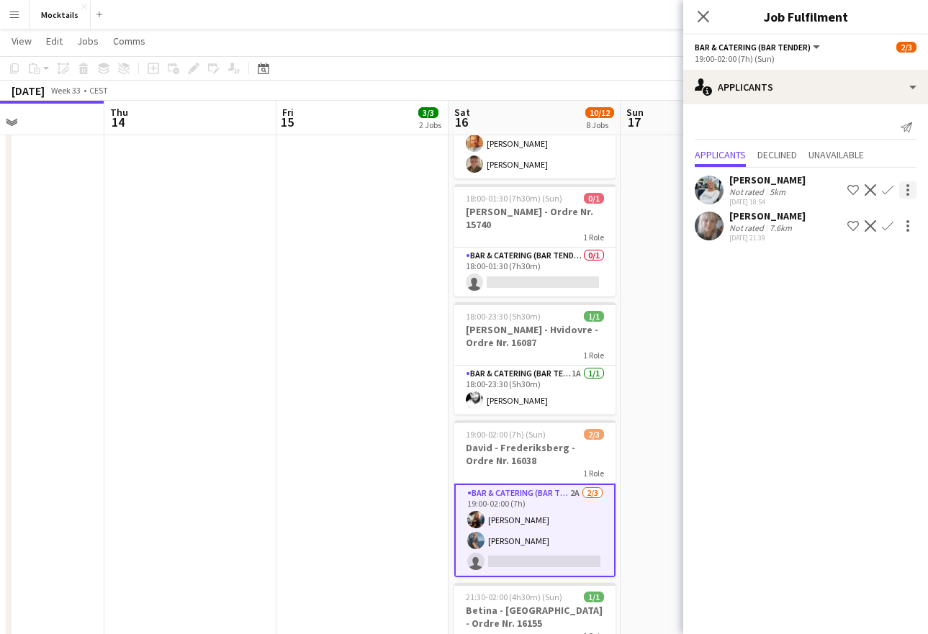
click at [900, 189] on div at bounding box center [907, 189] width 17 height 17
click at [764, 351] on div at bounding box center [464, 317] width 928 height 634
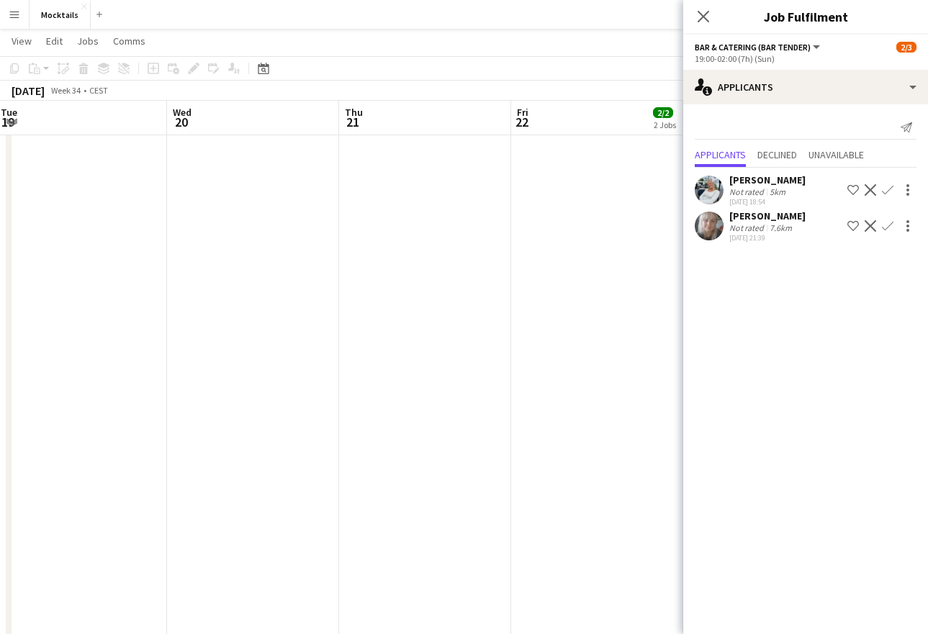
scroll to position [0, 348]
click at [703, 18] on icon "Close pop-in" at bounding box center [703, 16] width 14 height 14
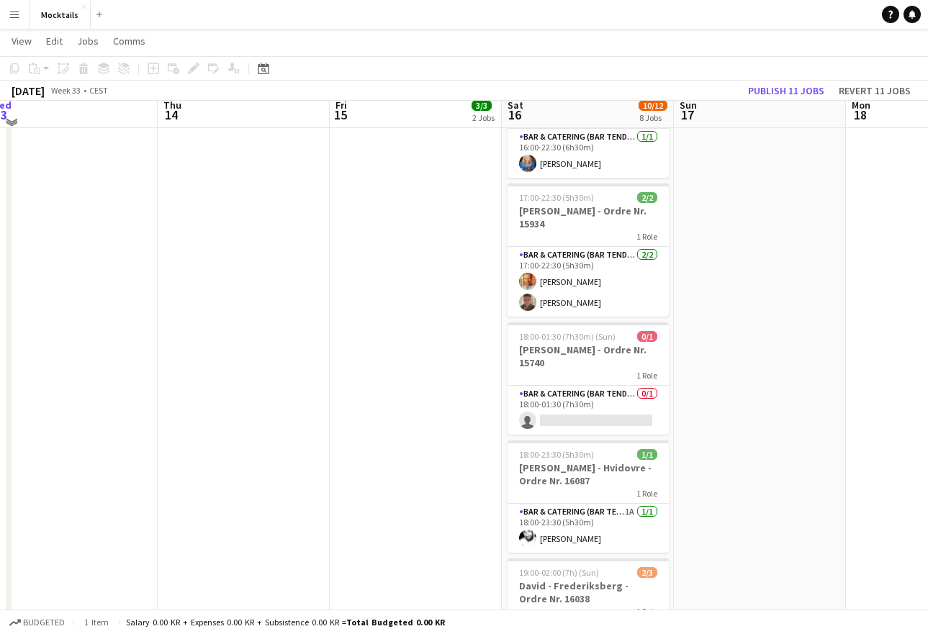
scroll to position [351, 0]
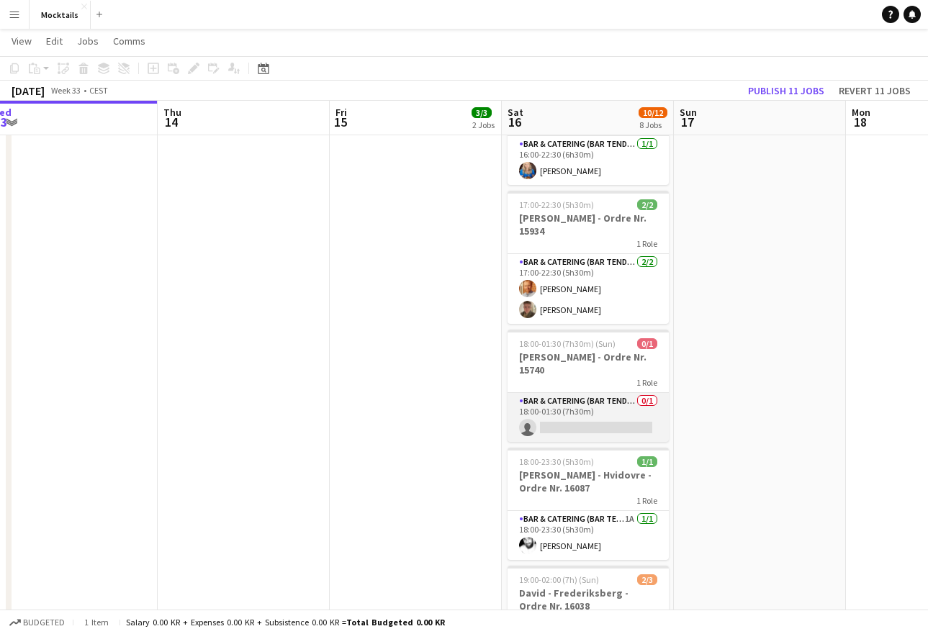
click at [578, 421] on app-card-role "Bar & Catering (Bar Tender) 0/1 18:00-01:30 (7h30m) single-neutral-actions" at bounding box center [587, 417] width 161 height 49
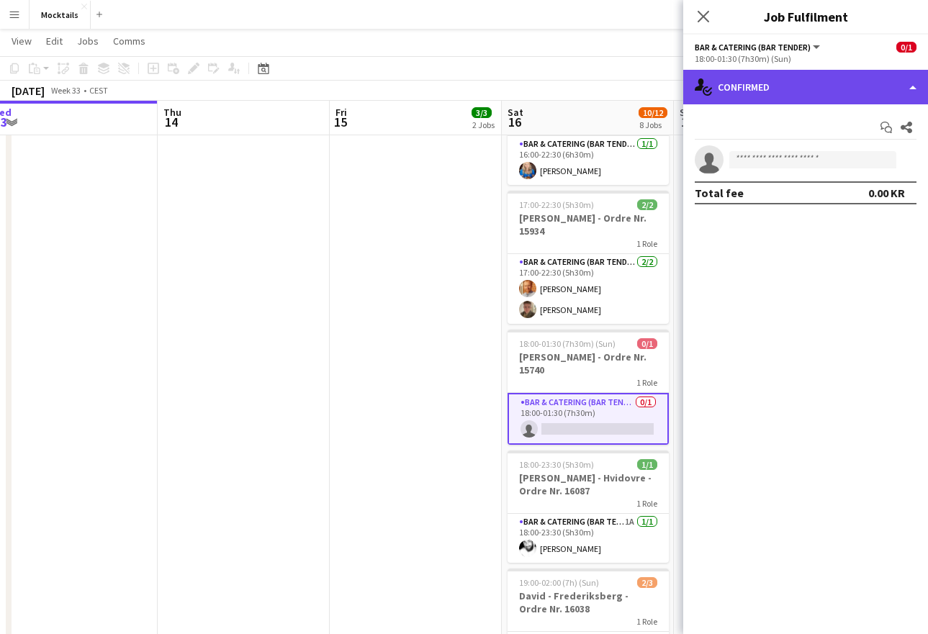
click at [815, 78] on div "single-neutral-actions-check-2 Confirmed" at bounding box center [805, 87] width 245 height 35
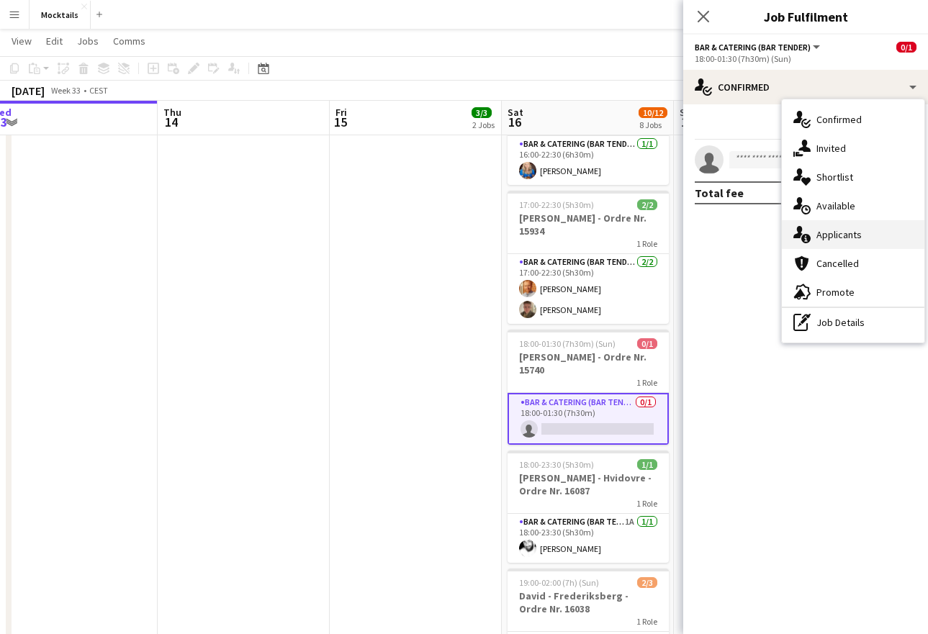
click at [870, 226] on div "single-neutral-actions-information Applicants" at bounding box center [853, 234] width 143 height 29
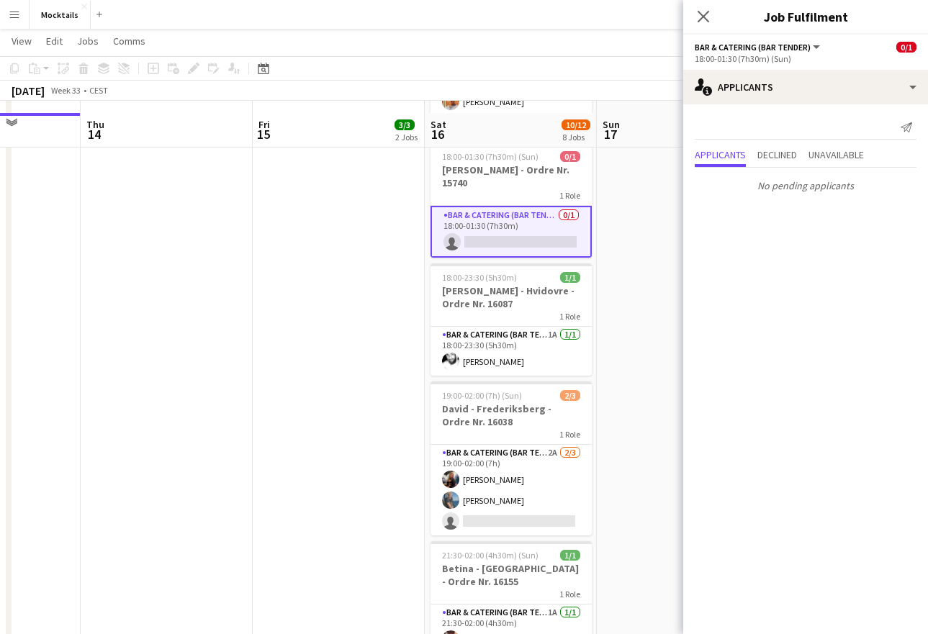
scroll to position [578, 0]
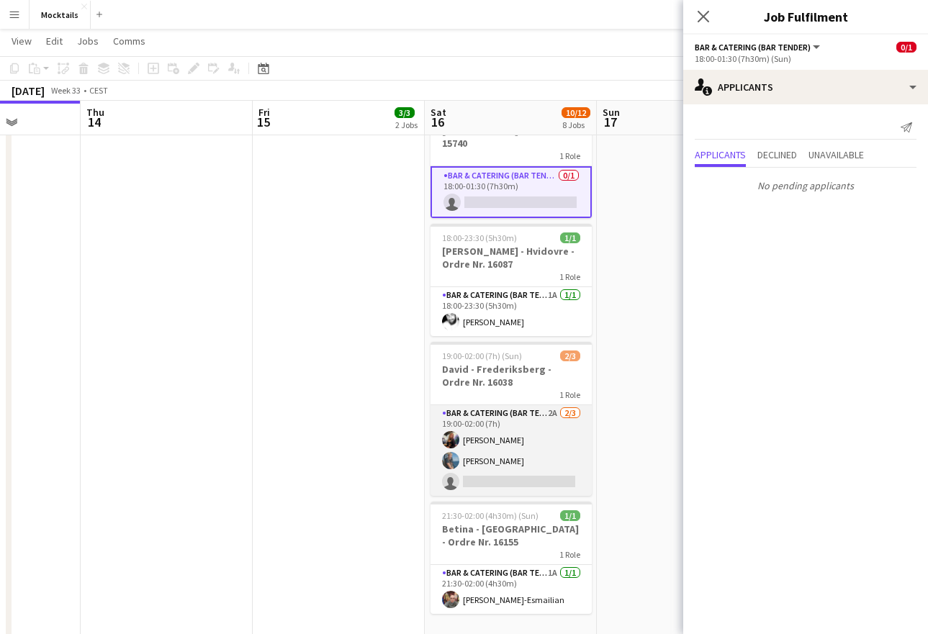
click at [528, 451] on app-card-role "Bar & Catering (Bar Tender) 2A [DATE] 19:00-02:00 (7h) [PERSON_NAME] [PERSON_NA…" at bounding box center [510, 450] width 161 height 91
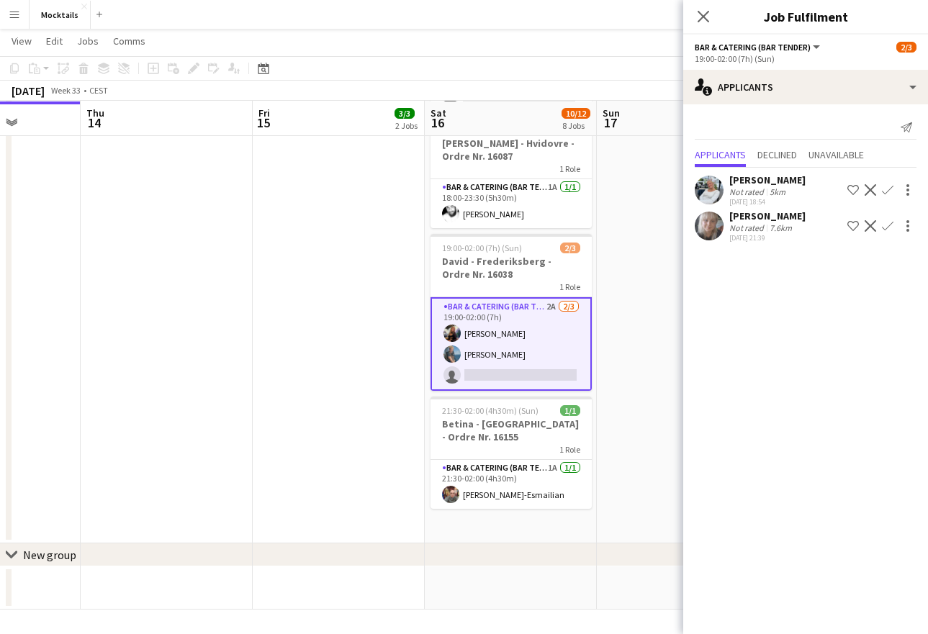
scroll to position [683, 0]
